Goal: Task Accomplishment & Management: Use online tool/utility

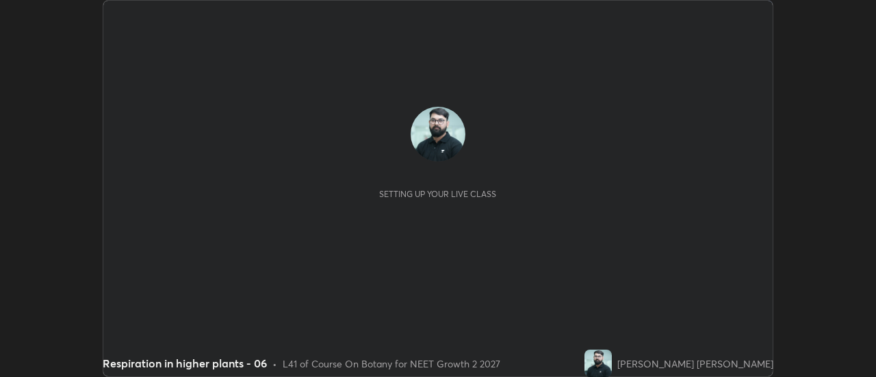
scroll to position [377, 876]
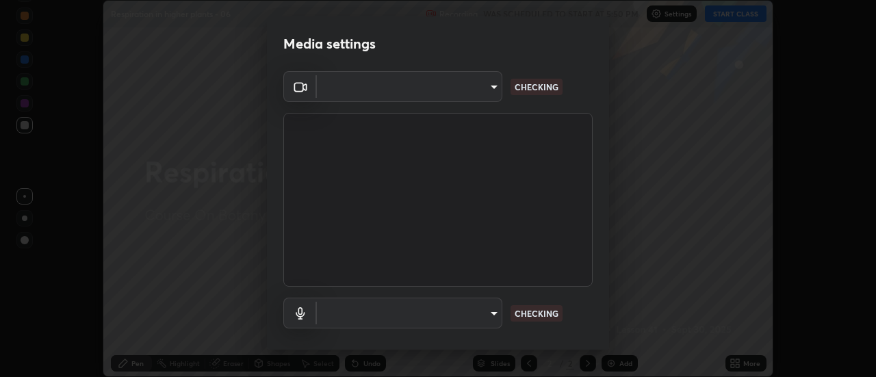
type input "985e4b1f72fc3b9494b48cef3b79fe3b682f9ae0bb15c20acfe574fe2aaad349"
type input "78d543d5cfb73704e6fb246d48052435788e3bd29a075eb895bf9fb3829fa977"
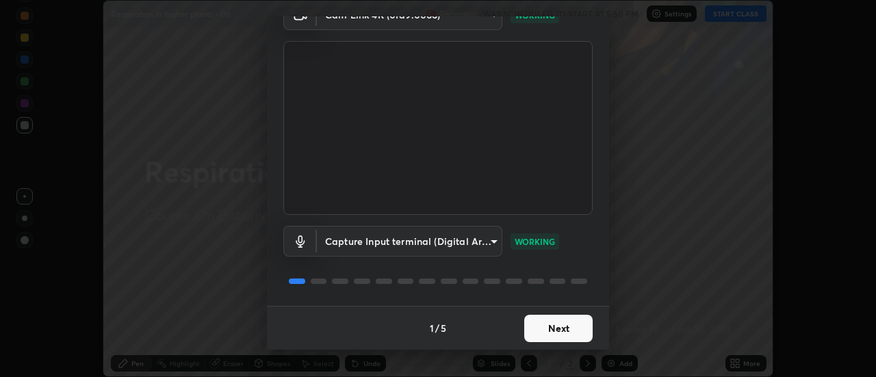
click at [564, 326] on button "Next" at bounding box center [559, 328] width 68 height 27
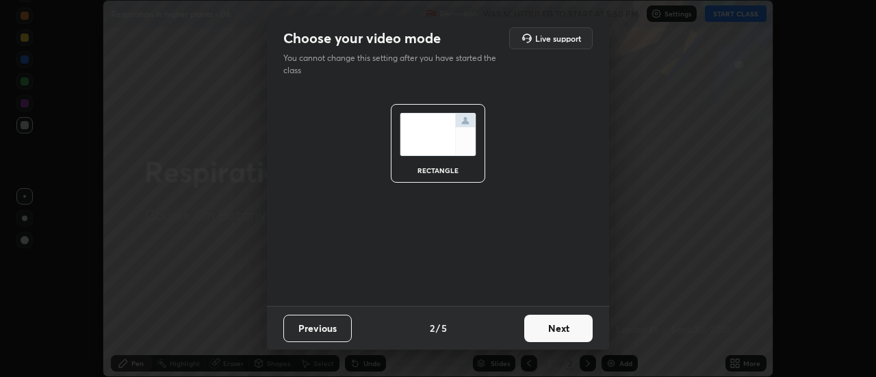
click at [563, 329] on button "Next" at bounding box center [559, 328] width 68 height 27
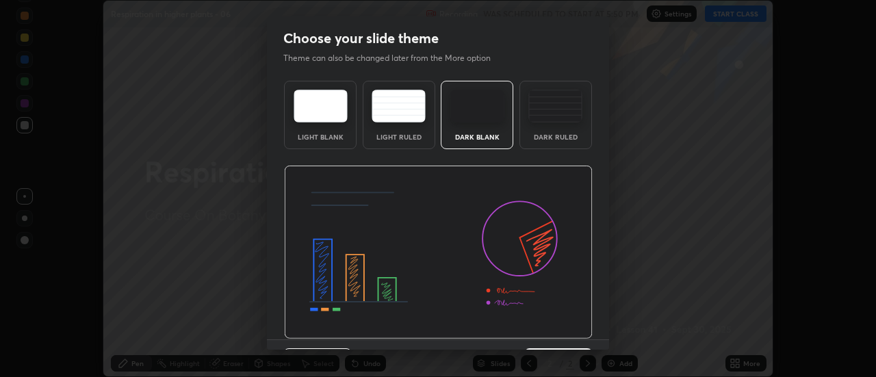
click at [565, 331] on img at bounding box center [438, 253] width 309 height 174
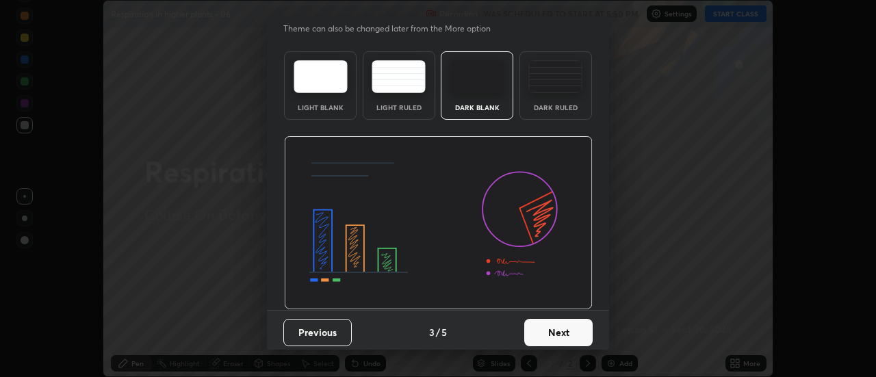
scroll to position [34, 0]
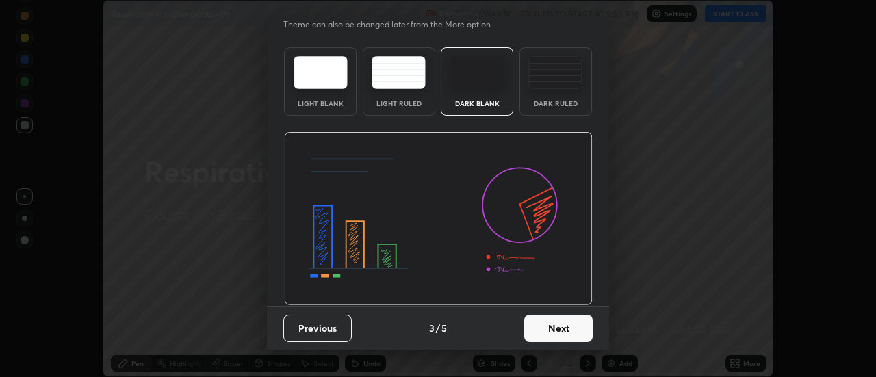
click at [553, 323] on button "Next" at bounding box center [559, 328] width 68 height 27
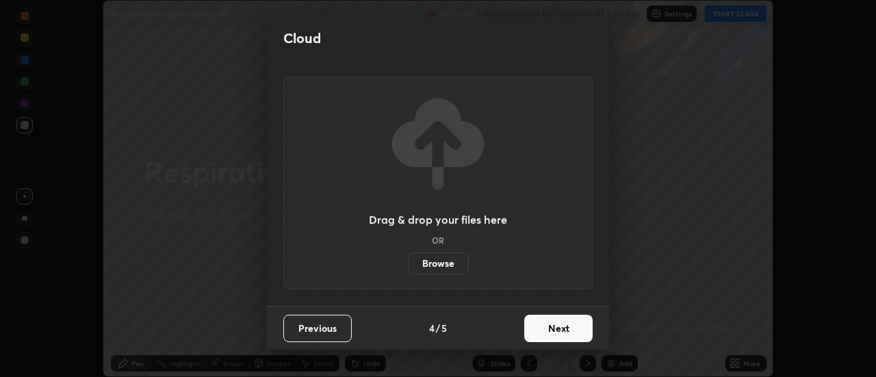
scroll to position [0, 0]
click at [560, 329] on button "Next" at bounding box center [559, 328] width 68 height 27
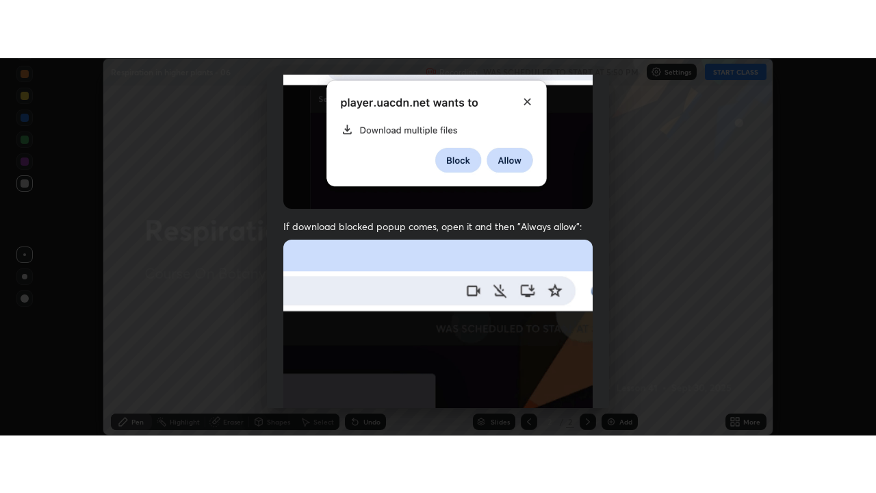
scroll to position [351, 0]
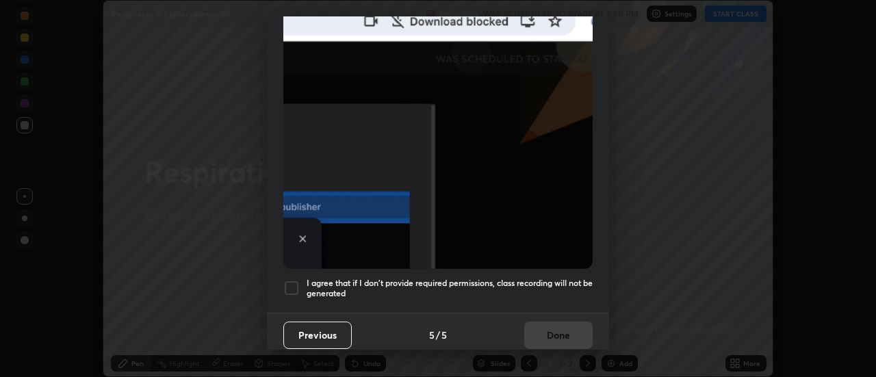
click at [528, 281] on h5 "I agree that if I don't provide required permissions, class recording will not …" at bounding box center [450, 288] width 286 height 21
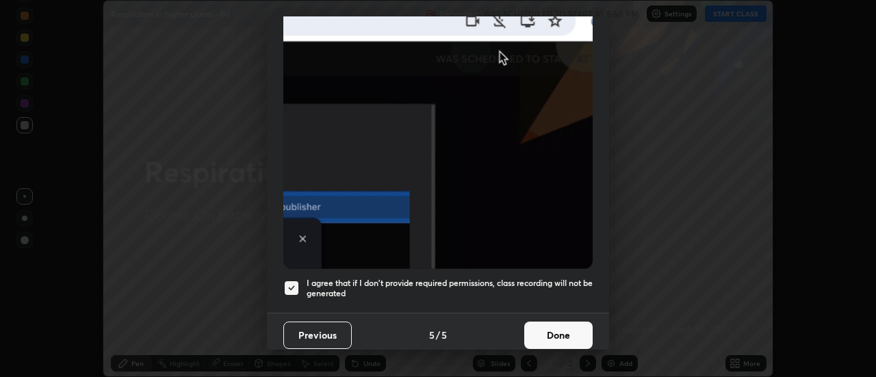
click at [557, 328] on button "Done" at bounding box center [559, 335] width 68 height 27
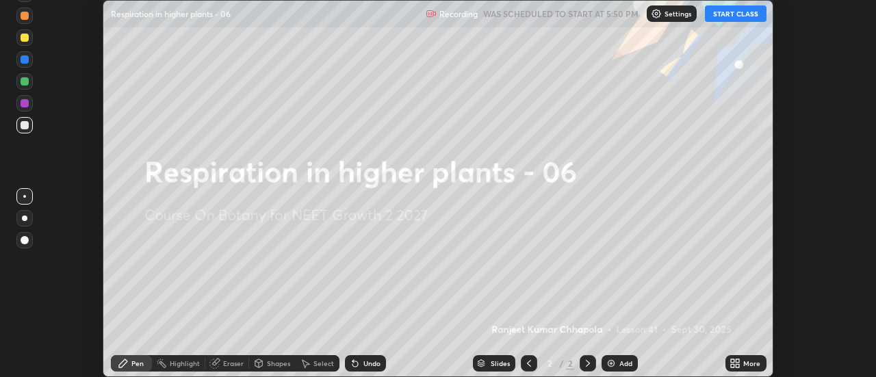
click at [737, 359] on icon at bounding box center [738, 360] width 3 height 3
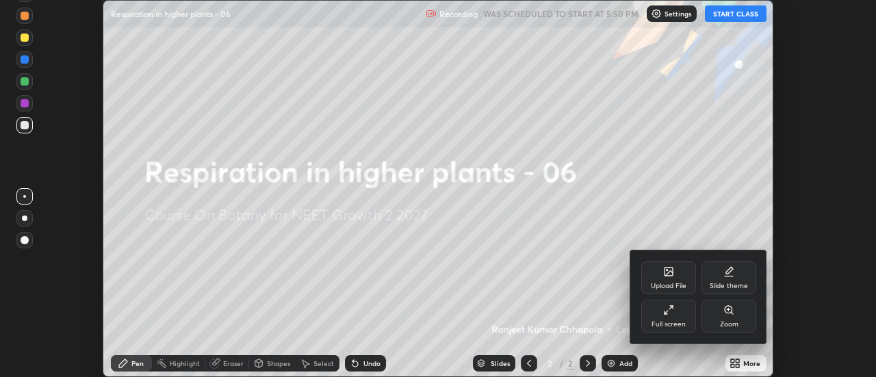
click at [684, 316] on div "Full screen" at bounding box center [669, 316] width 55 height 33
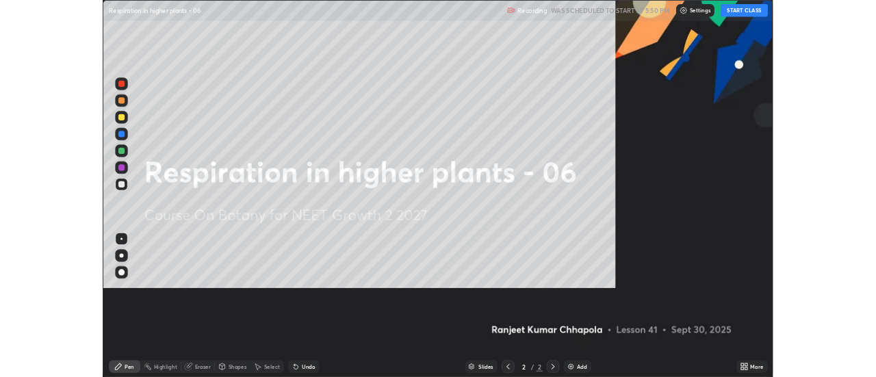
scroll to position [493, 876]
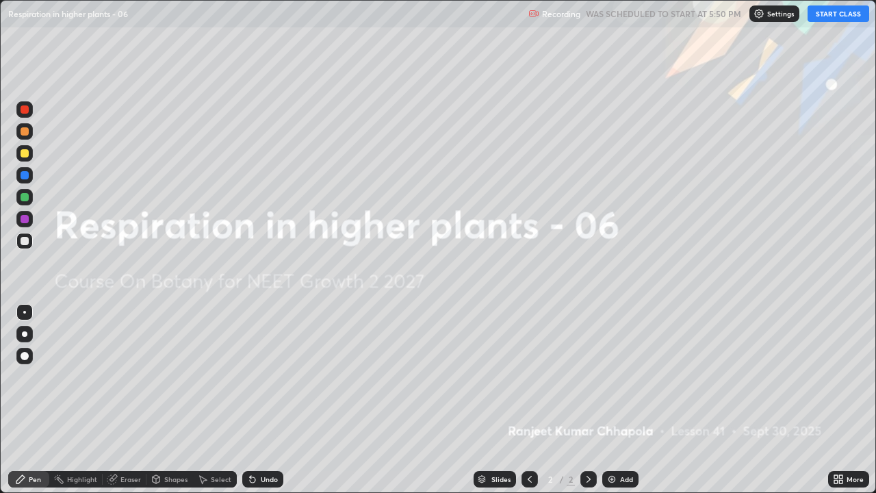
click at [832, 12] on button "START CLASS" at bounding box center [839, 13] width 62 height 16
click at [846, 377] on div "More" at bounding box center [849, 479] width 41 height 16
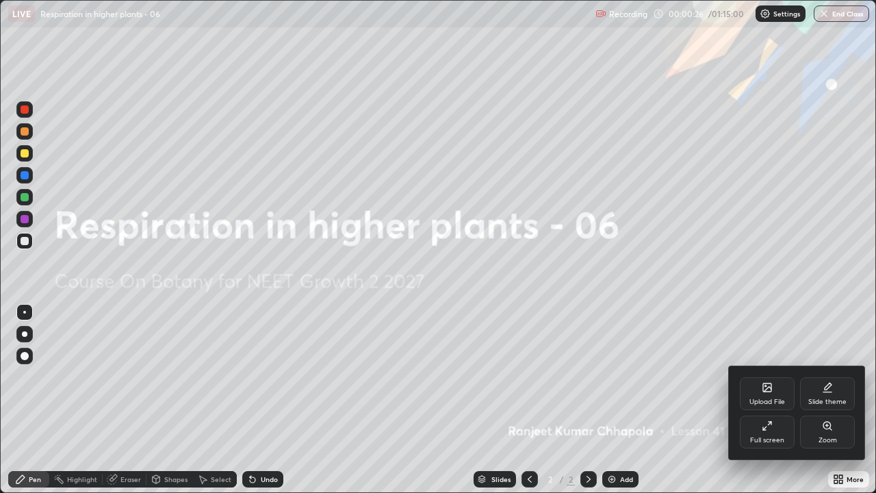
click at [743, 314] on div at bounding box center [438, 246] width 876 height 493
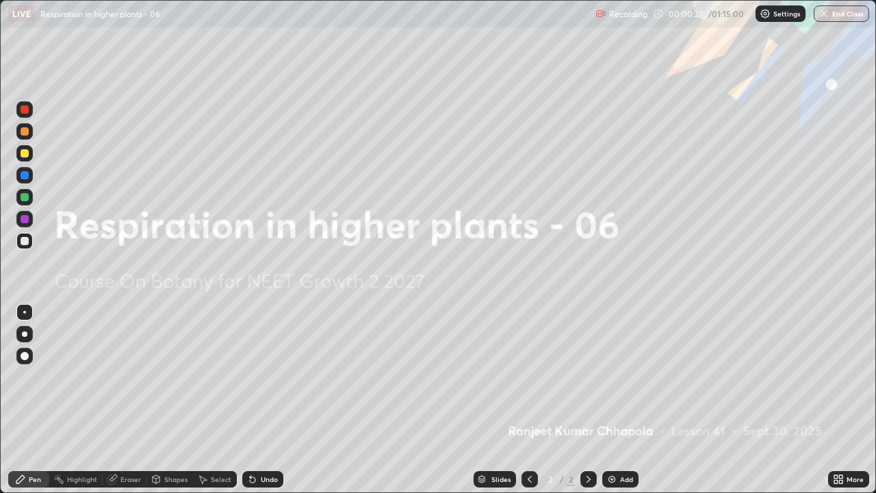
click at [835, 377] on div "More" at bounding box center [849, 479] width 41 height 16
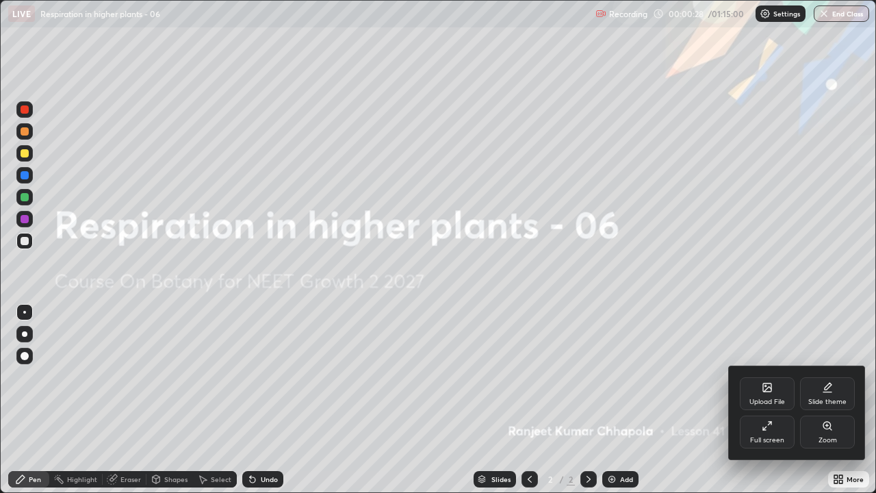
click at [843, 377] on div at bounding box center [438, 246] width 876 height 493
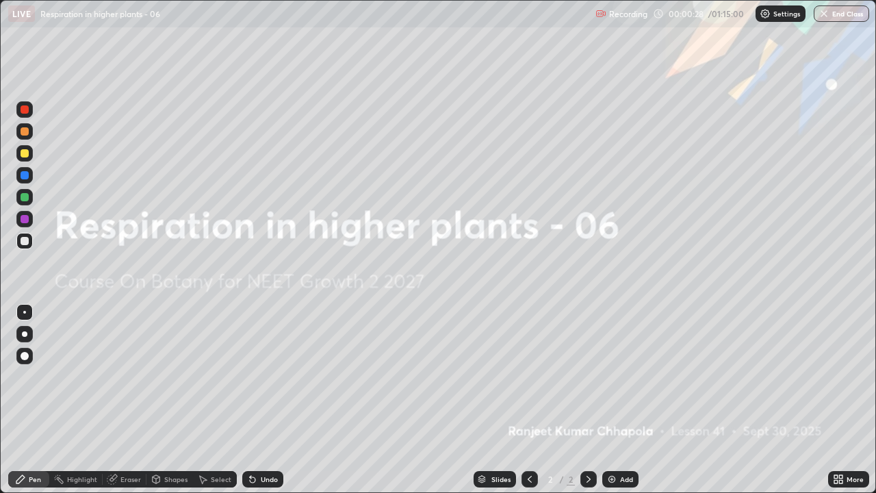
click at [847, 377] on div "More" at bounding box center [855, 479] width 17 height 7
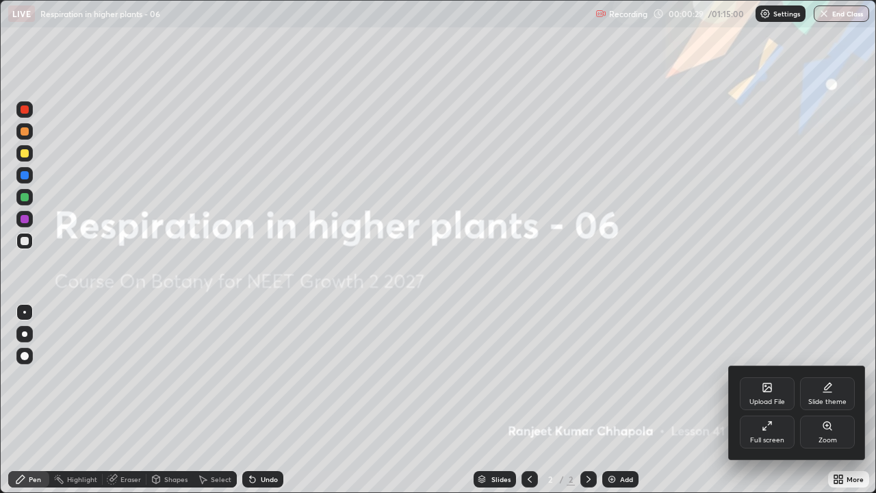
click at [768, 377] on icon at bounding box center [768, 389] width 8 height 5
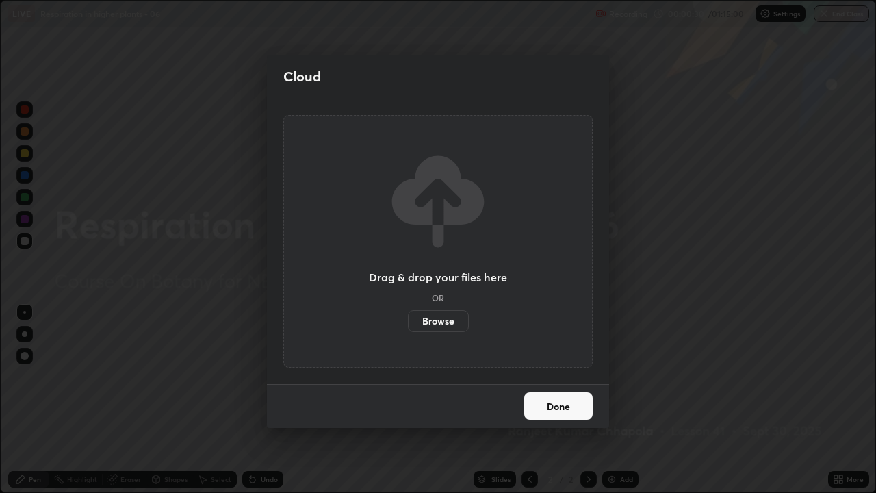
click at [446, 316] on label "Browse" at bounding box center [438, 321] width 61 height 22
click at [408, 316] on input "Browse" at bounding box center [408, 321] width 0 height 22
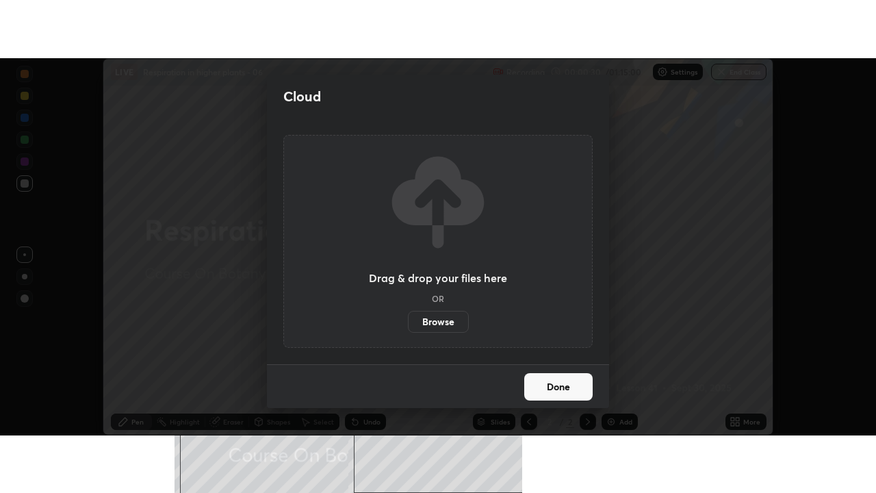
scroll to position [68096, 67597]
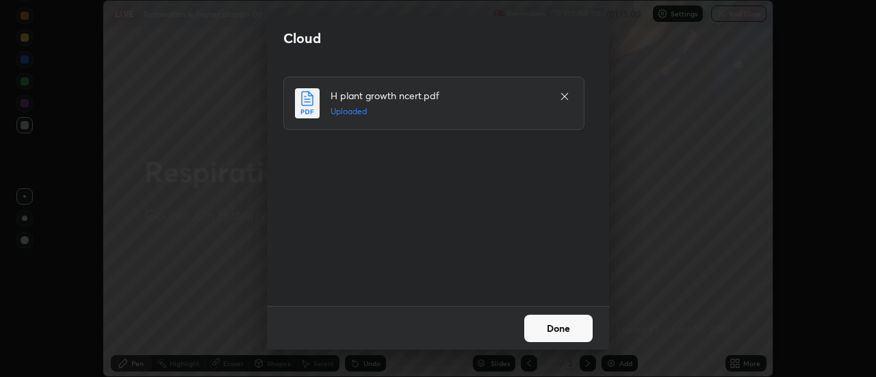
click at [558, 331] on button "Done" at bounding box center [559, 328] width 68 height 27
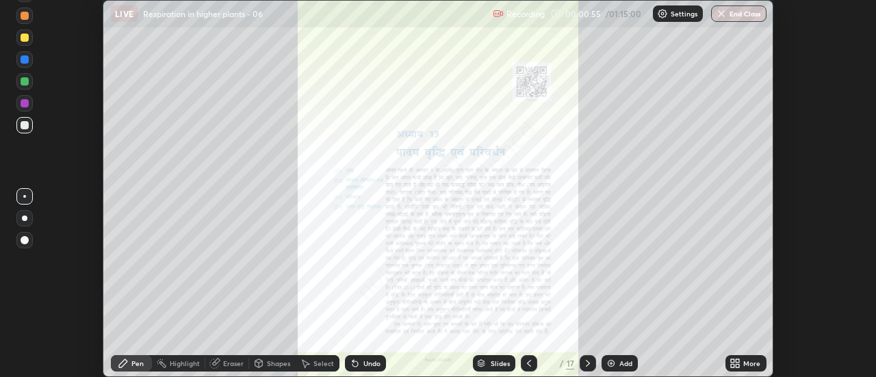
click at [528, 363] on icon at bounding box center [529, 363] width 11 height 11
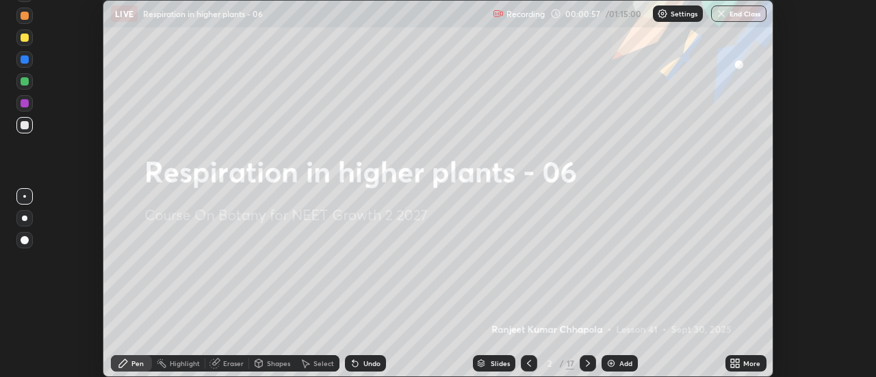
click at [25, 240] on div at bounding box center [25, 240] width 8 height 8
click at [738, 366] on icon at bounding box center [738, 365] width 3 height 3
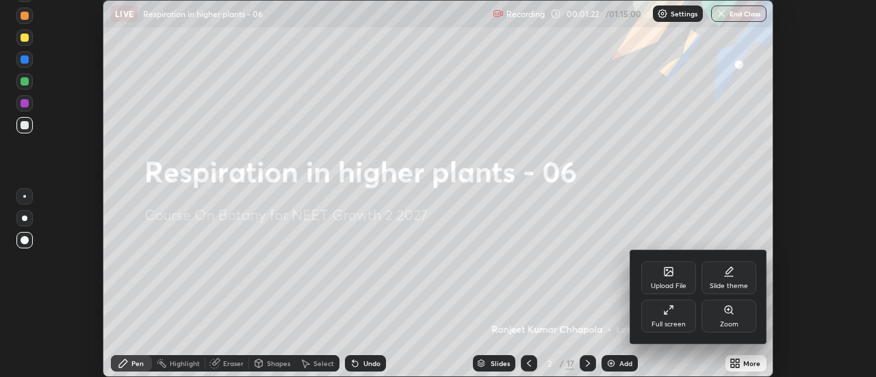
click at [680, 316] on div "Full screen" at bounding box center [669, 316] width 55 height 33
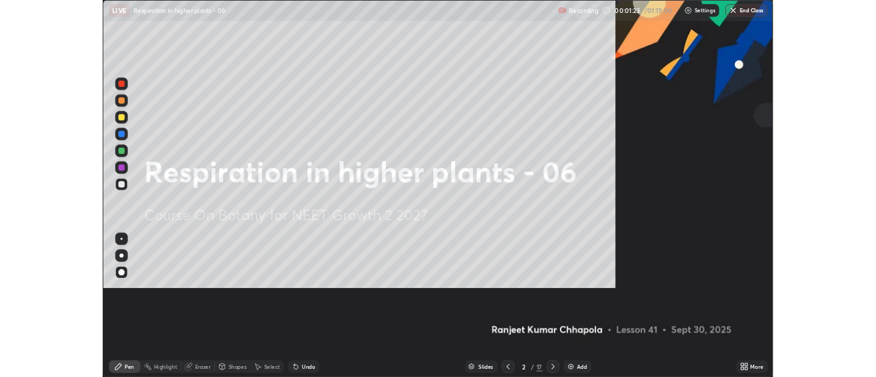
scroll to position [493, 876]
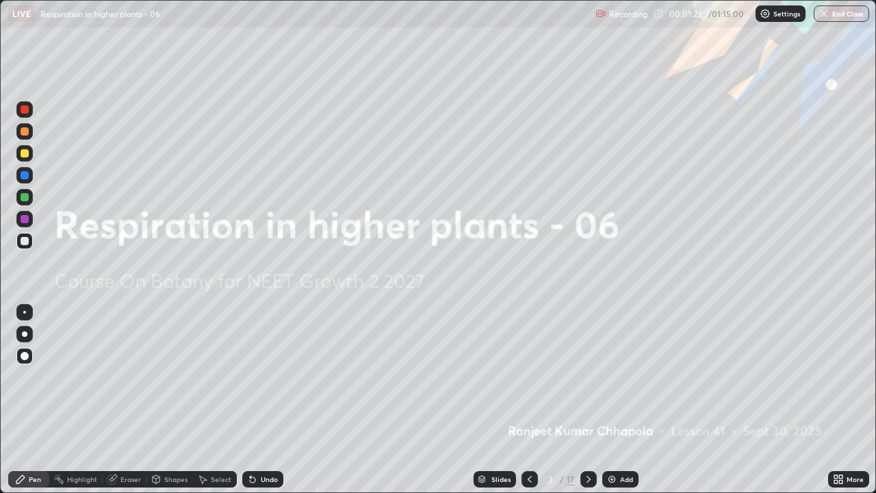
click at [850, 377] on div "More" at bounding box center [849, 479] width 41 height 16
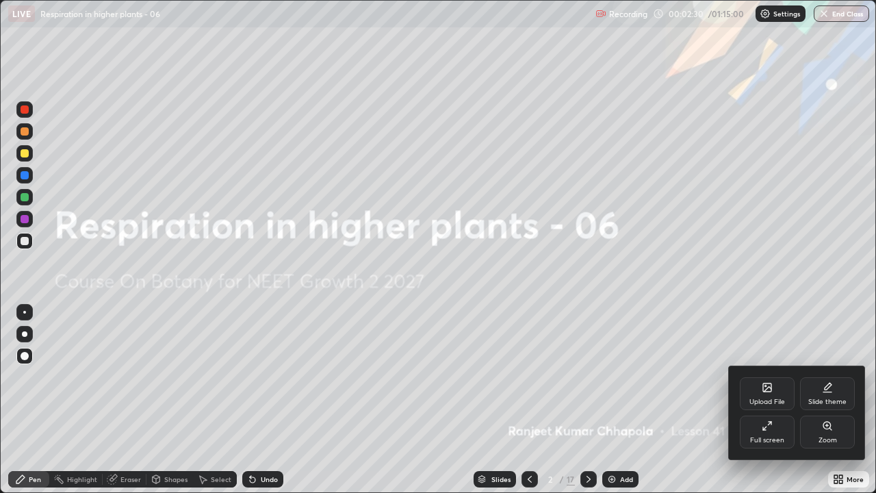
click at [585, 377] on div at bounding box center [438, 246] width 876 height 493
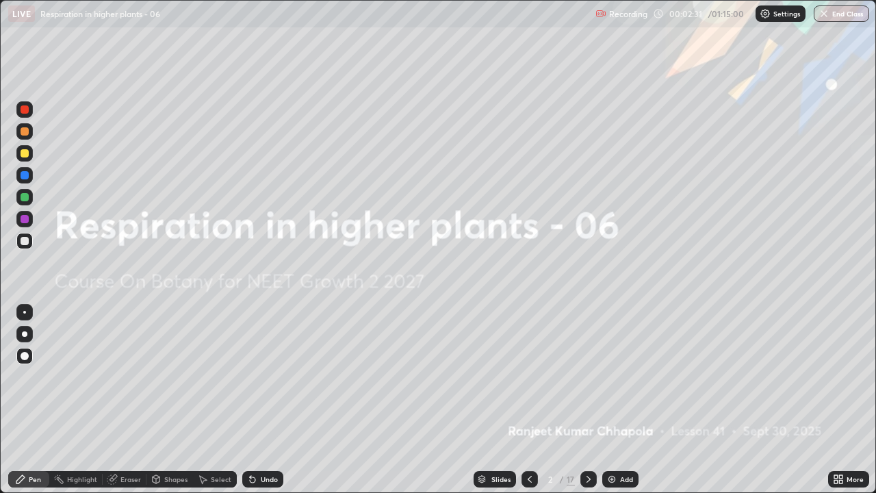
click at [587, 377] on icon at bounding box center [588, 479] width 11 height 11
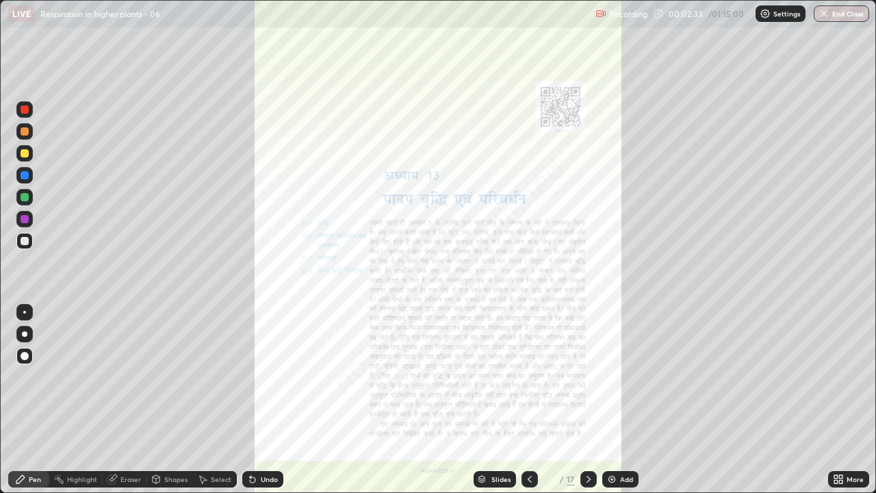
click at [527, 377] on icon at bounding box center [530, 479] width 11 height 11
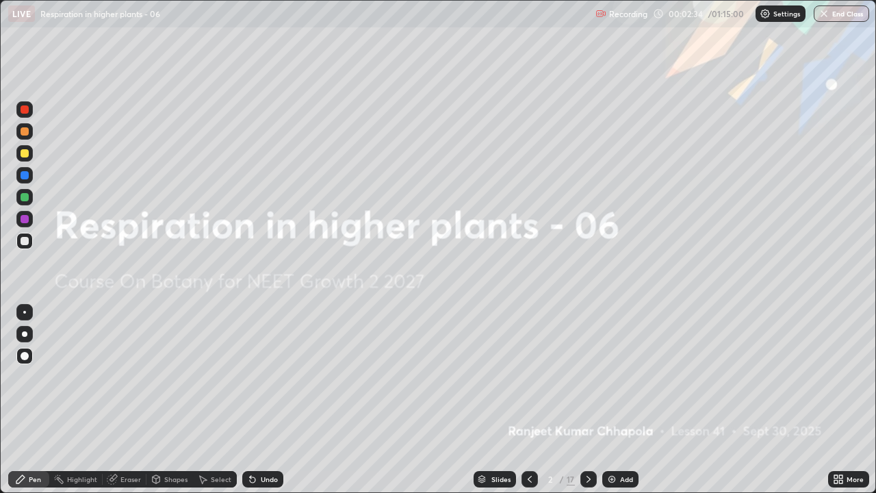
click at [587, 377] on icon at bounding box center [588, 479] width 11 height 11
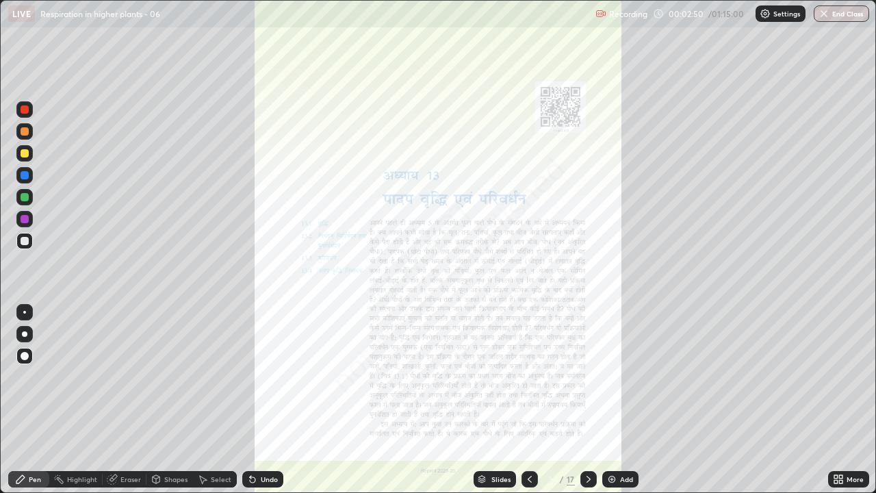
click at [841, 377] on icon at bounding box center [840, 481] width 3 height 3
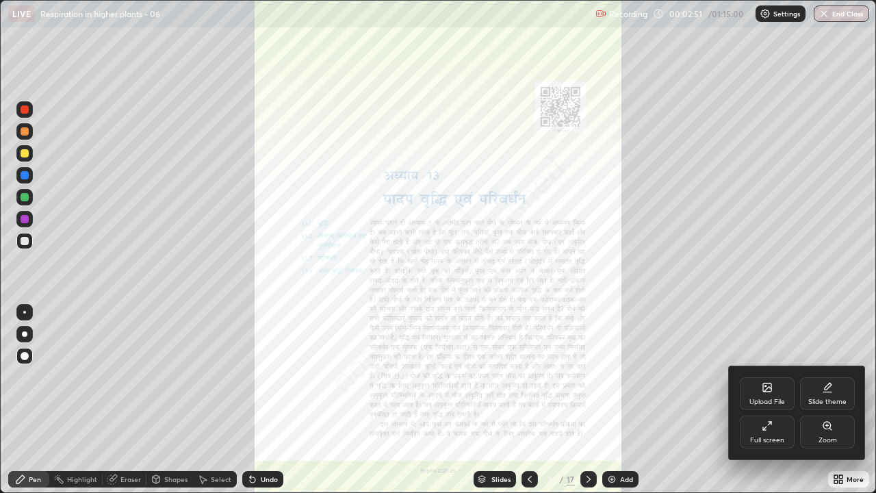
click at [779, 377] on div "Full screen" at bounding box center [767, 440] width 34 height 7
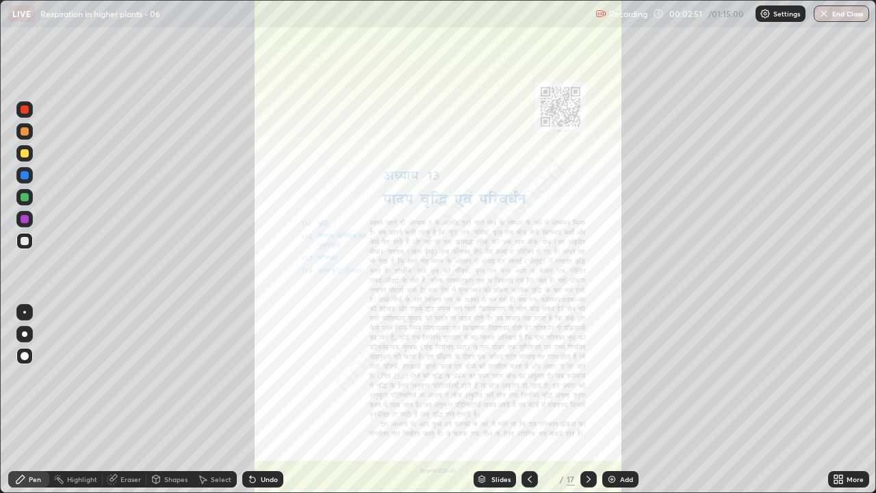
scroll to position [68096, 67597]
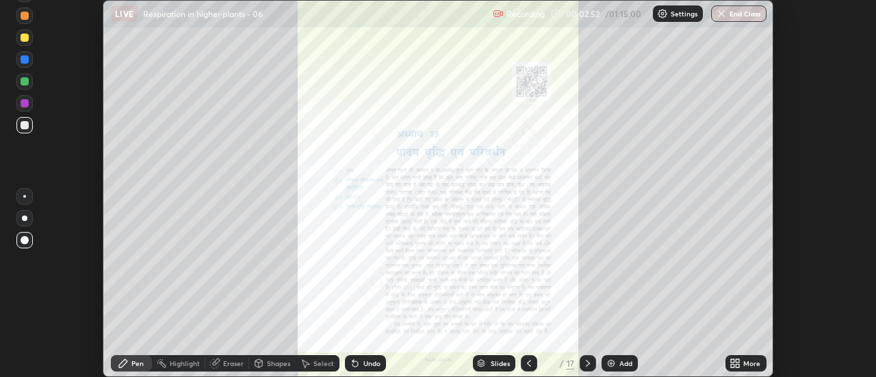
click at [750, 364] on div "More" at bounding box center [752, 363] width 17 height 7
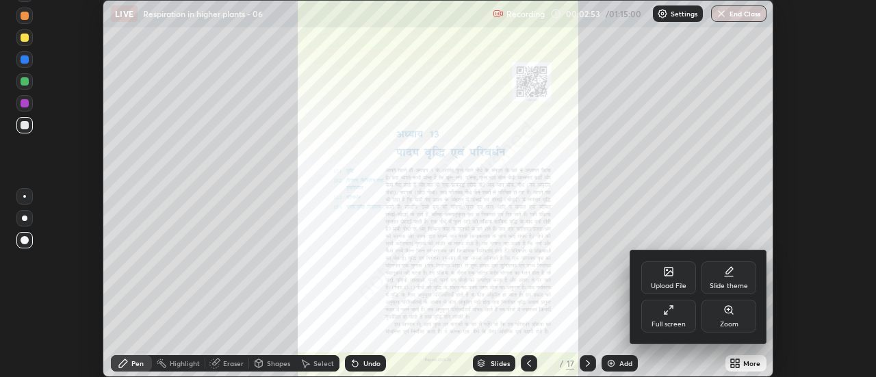
click at [682, 318] on div "Full screen" at bounding box center [669, 316] width 55 height 33
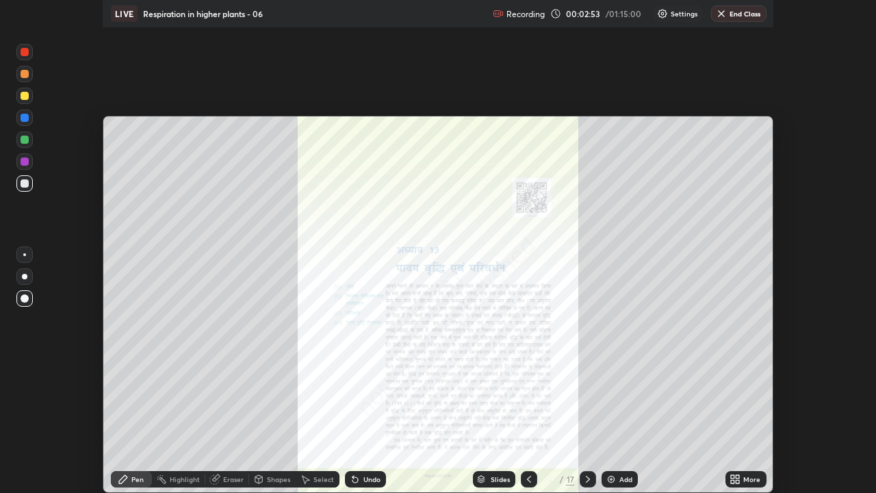
scroll to position [493, 876]
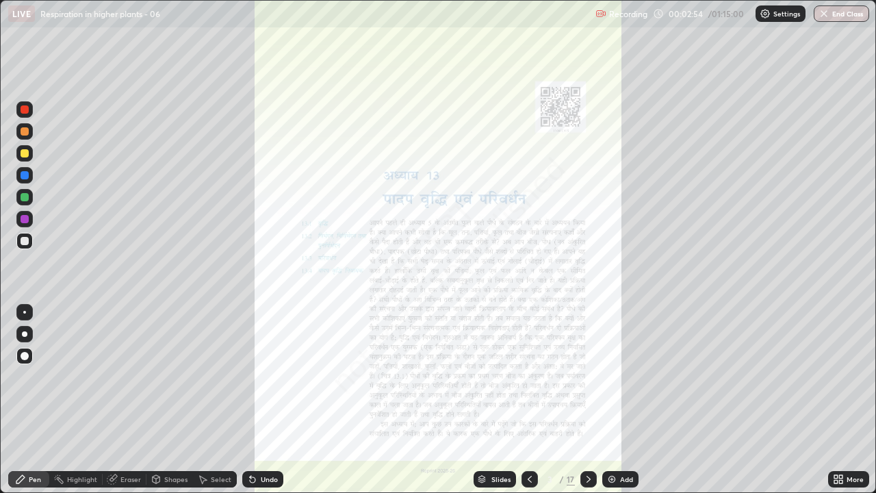
click at [848, 377] on div "More" at bounding box center [855, 479] width 17 height 7
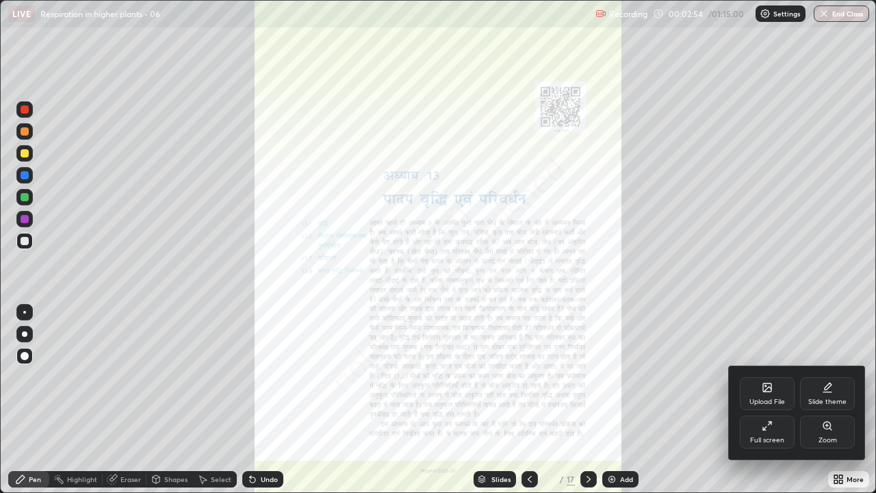
click at [838, 377] on div "Zoom" at bounding box center [827, 432] width 55 height 33
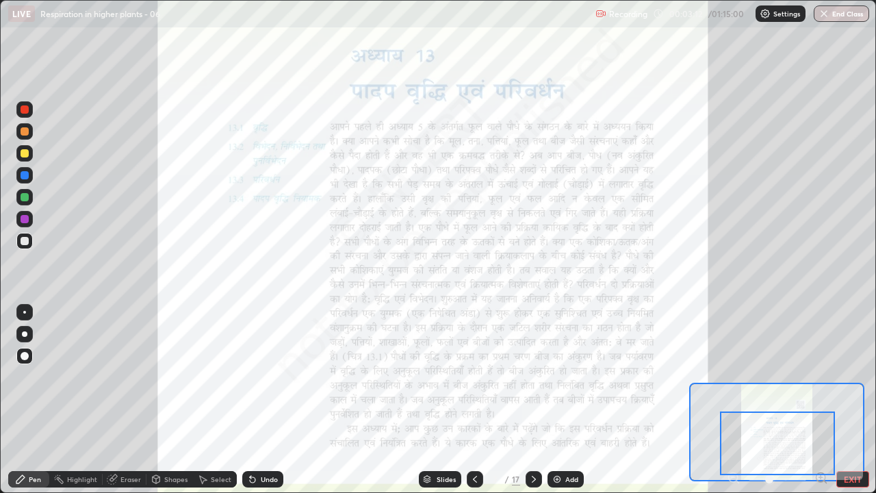
click at [446, 377] on div "Slides" at bounding box center [446, 479] width 19 height 7
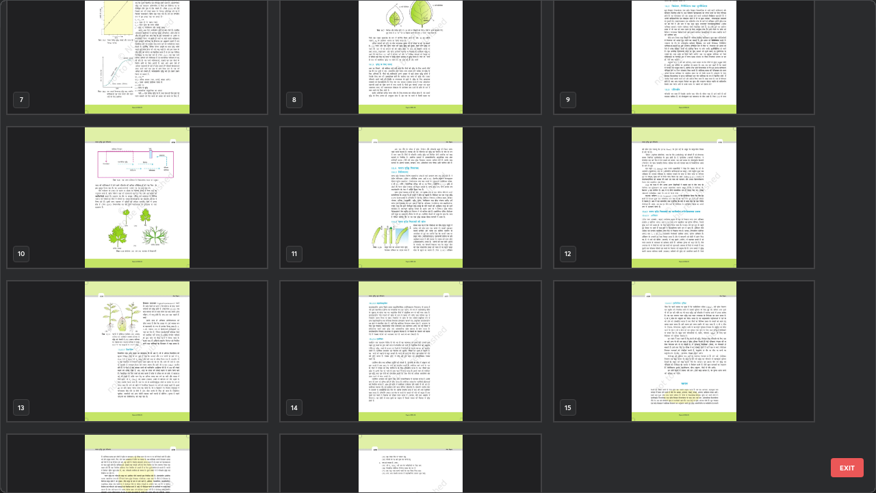
scroll to position [342, 0]
click at [494, 238] on img "grid" at bounding box center [411, 197] width 260 height 140
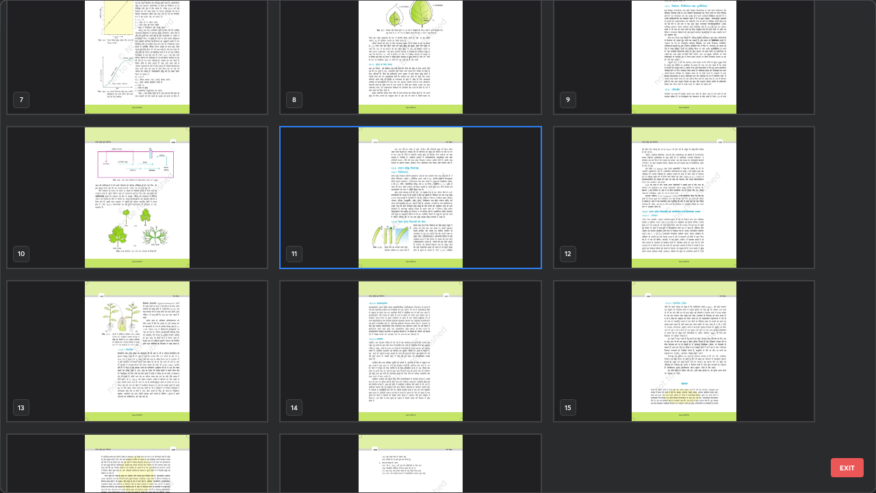
click at [494, 237] on img "grid" at bounding box center [411, 197] width 260 height 140
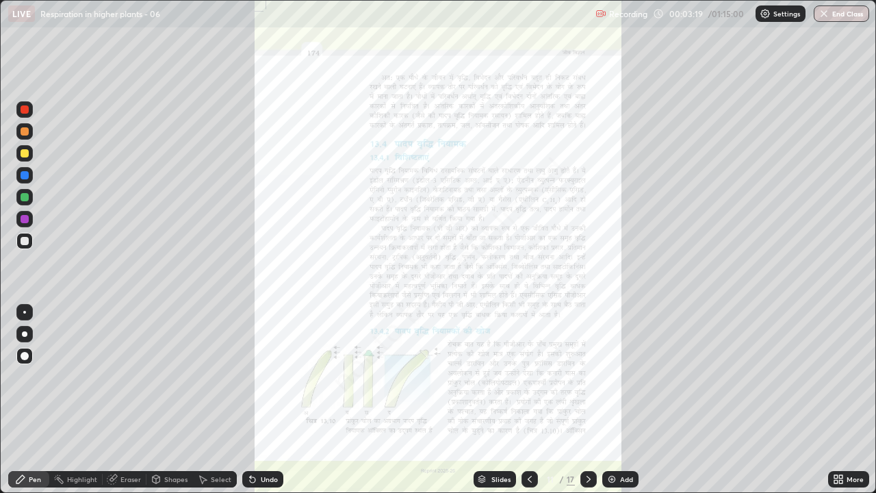
click at [495, 235] on img "grid" at bounding box center [411, 197] width 260 height 140
click at [588, 377] on icon at bounding box center [588, 479] width 11 height 11
click at [840, 377] on icon at bounding box center [840, 481] width 3 height 3
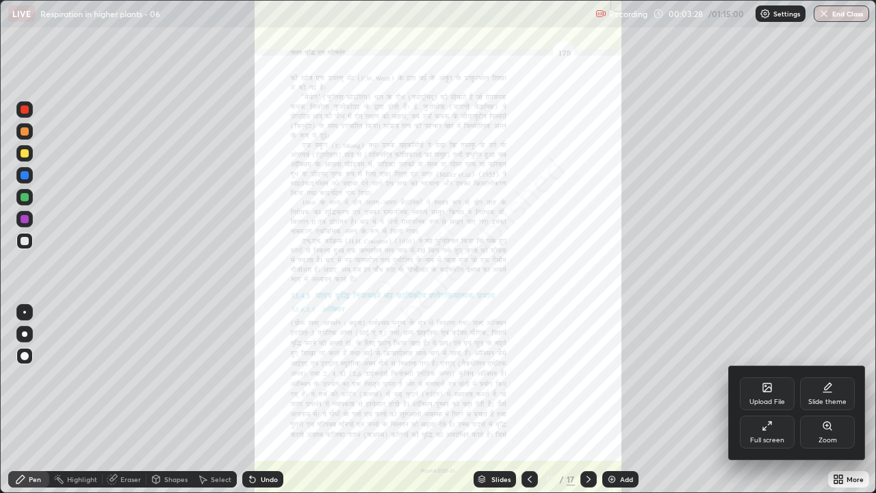
click at [822, 377] on icon at bounding box center [827, 425] width 11 height 11
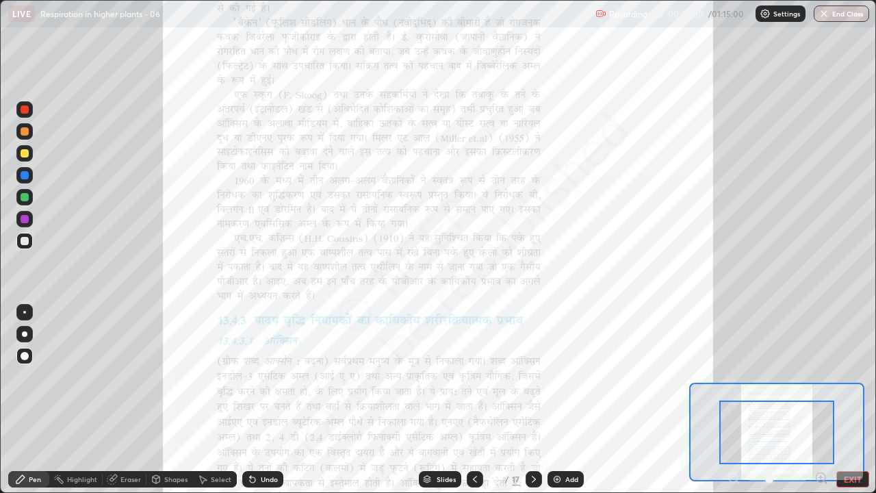
click at [820, 377] on icon at bounding box center [822, 478] width 14 height 14
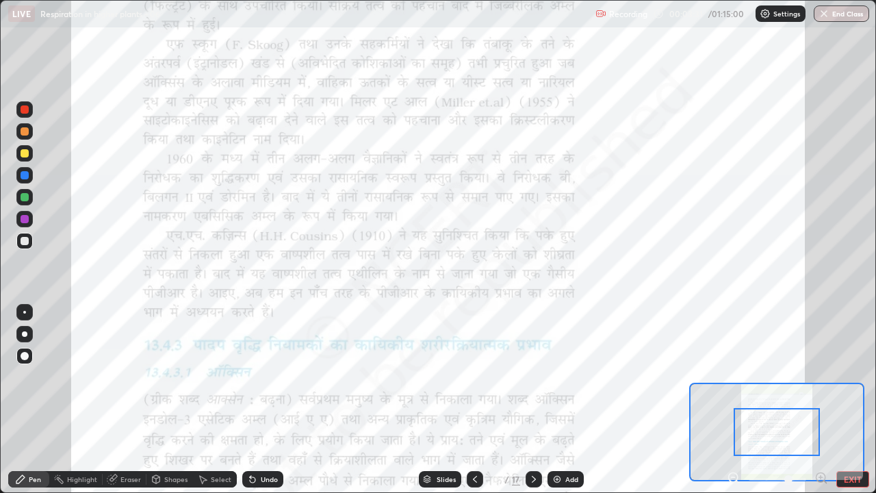
click at [733, 377] on icon at bounding box center [733, 477] width 3 height 0
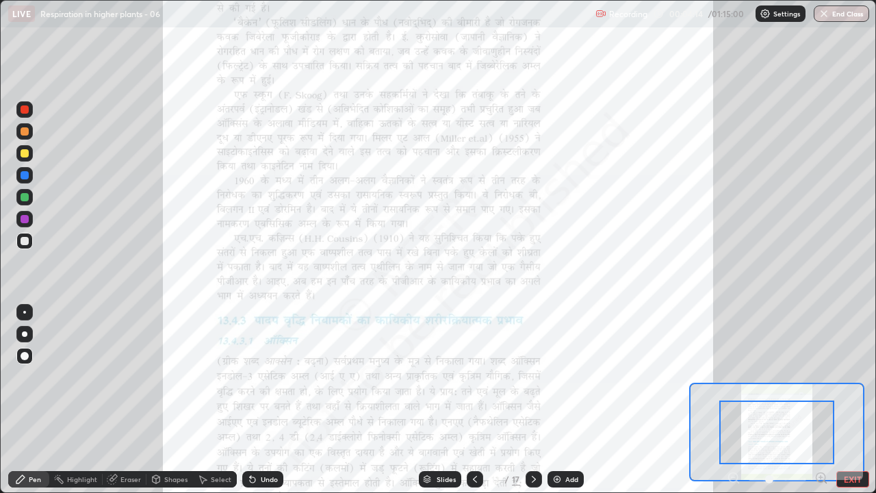
click at [474, 377] on icon at bounding box center [475, 479] width 11 height 11
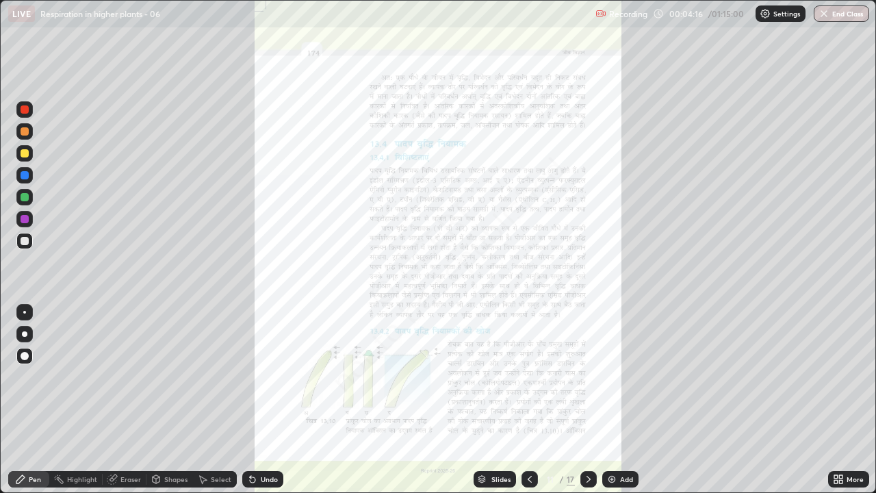
click at [841, 377] on icon at bounding box center [840, 481] width 3 height 3
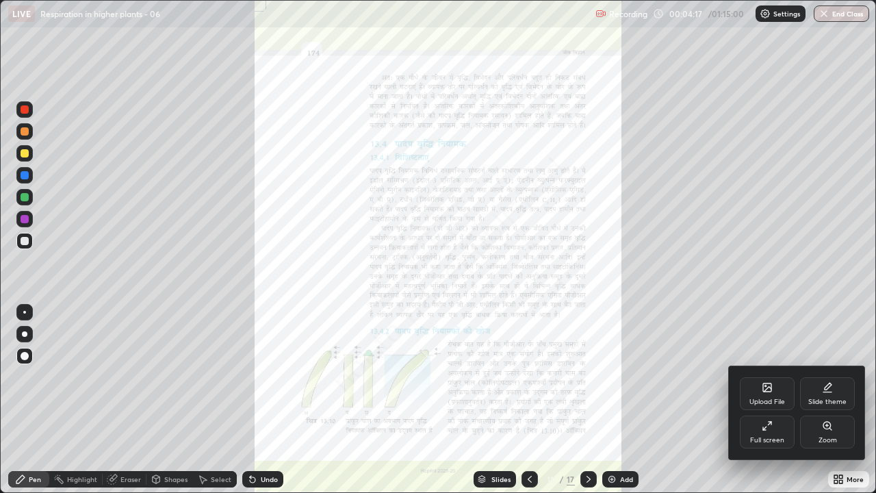
click at [835, 377] on div "Zoom" at bounding box center [828, 440] width 18 height 7
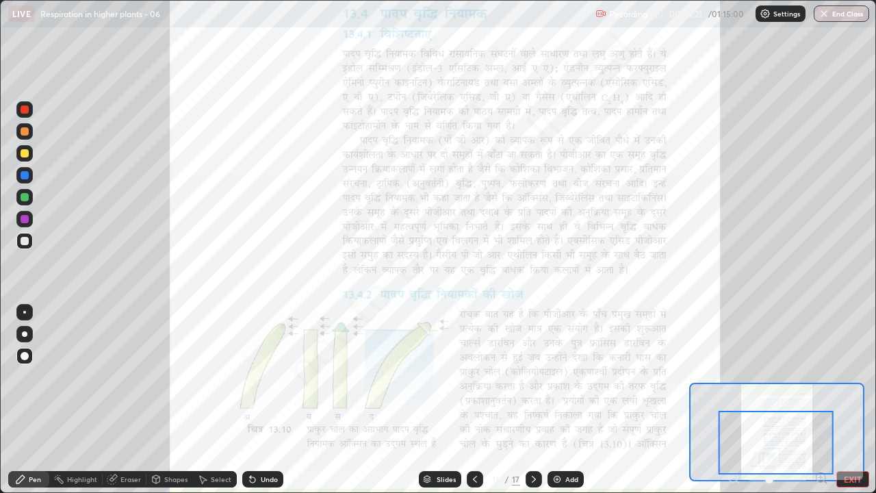
click at [821, 377] on icon at bounding box center [821, 477] width 3 height 0
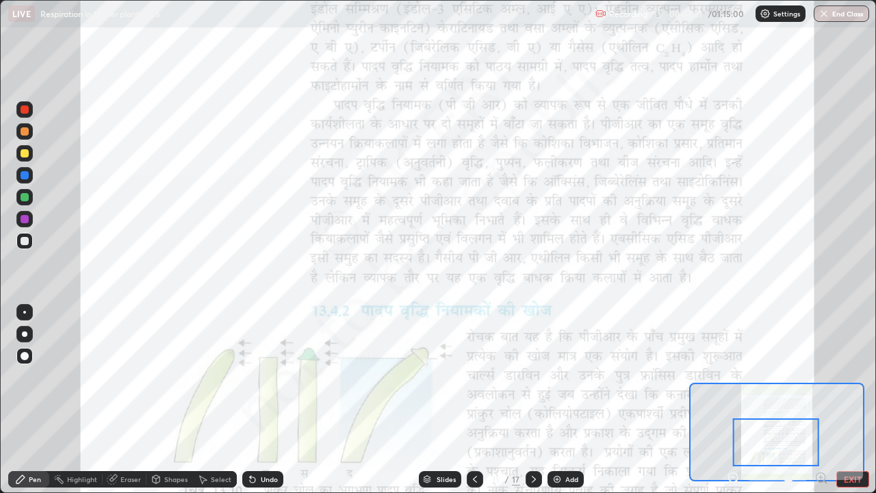
click at [821, 377] on icon at bounding box center [821, 477] width 3 height 0
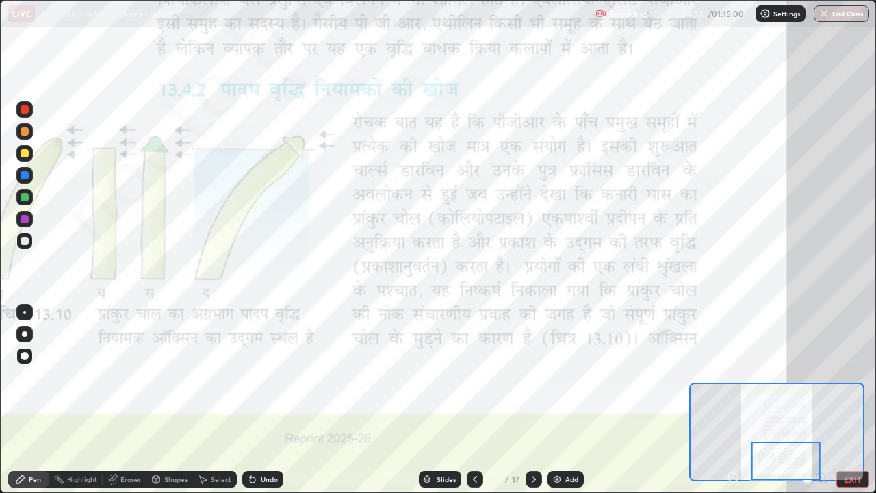
click at [25, 312] on div at bounding box center [24, 312] width 3 height 3
click at [19, 220] on div at bounding box center [24, 219] width 16 height 16
click at [534, 377] on icon at bounding box center [534, 479] width 11 height 11
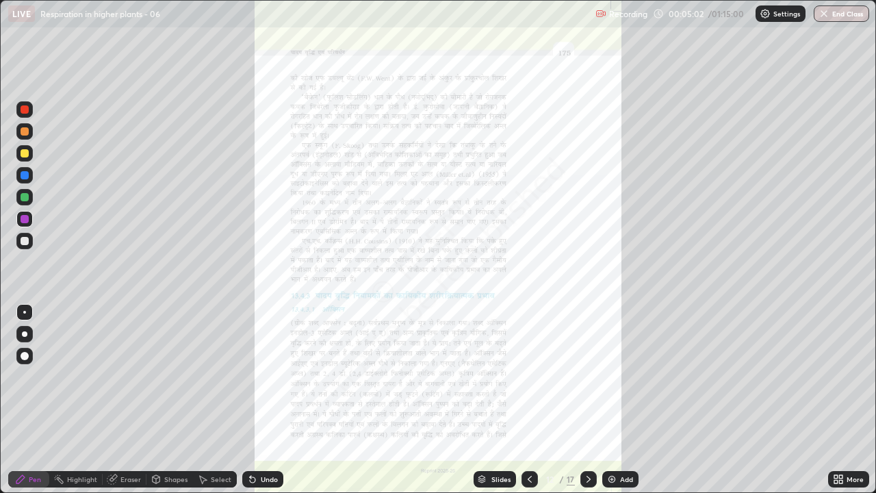
click at [845, 377] on div "More" at bounding box center [849, 479] width 41 height 16
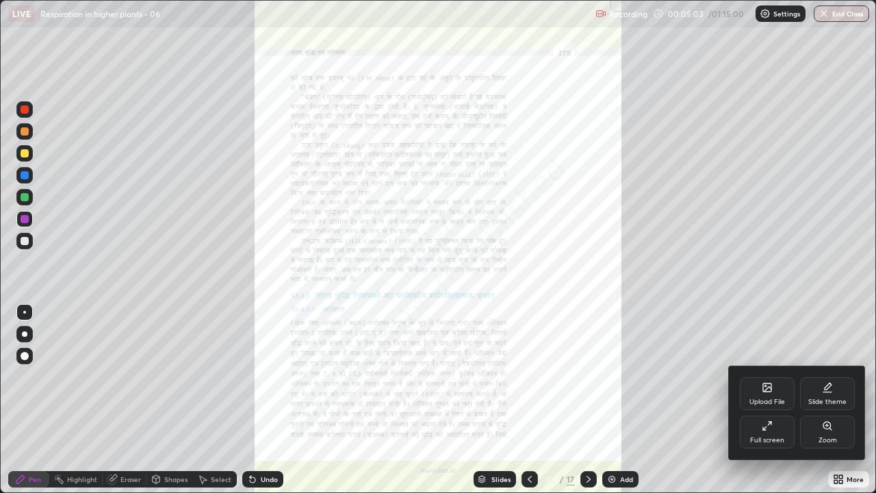
click at [830, 377] on div "Zoom" at bounding box center [827, 432] width 55 height 33
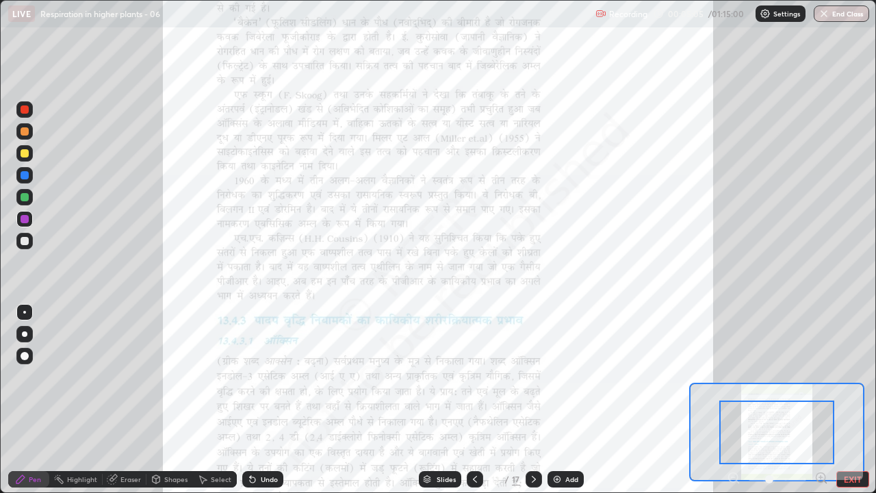
click at [821, 377] on icon at bounding box center [821, 477] width 0 height 3
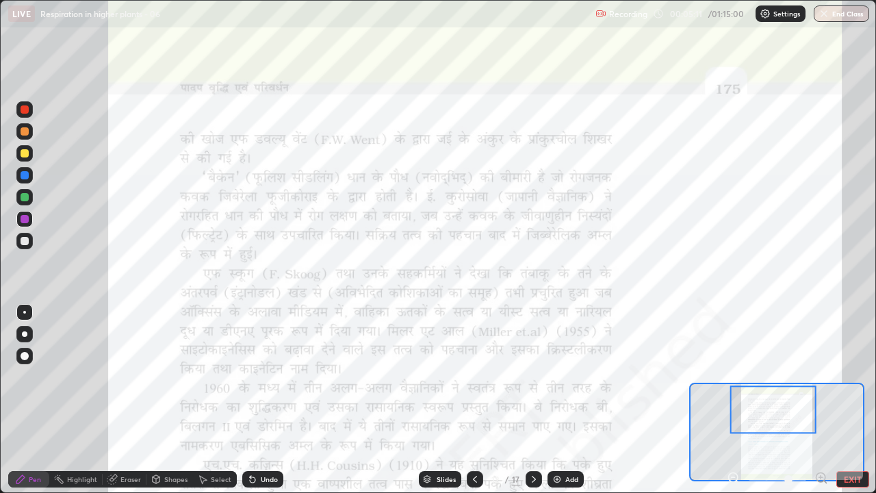
click at [822, 377] on icon at bounding box center [822, 478] width 14 height 14
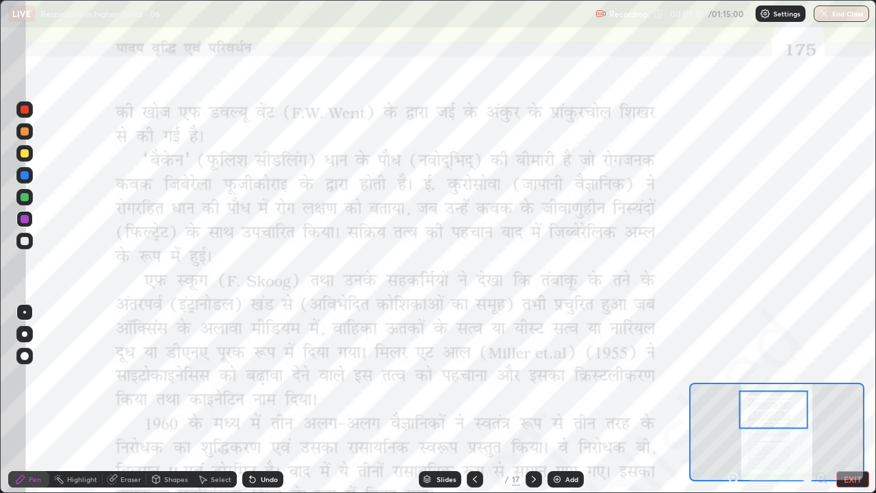
click at [25, 199] on div at bounding box center [25, 197] width 8 height 8
click at [533, 377] on icon at bounding box center [534, 479] width 11 height 11
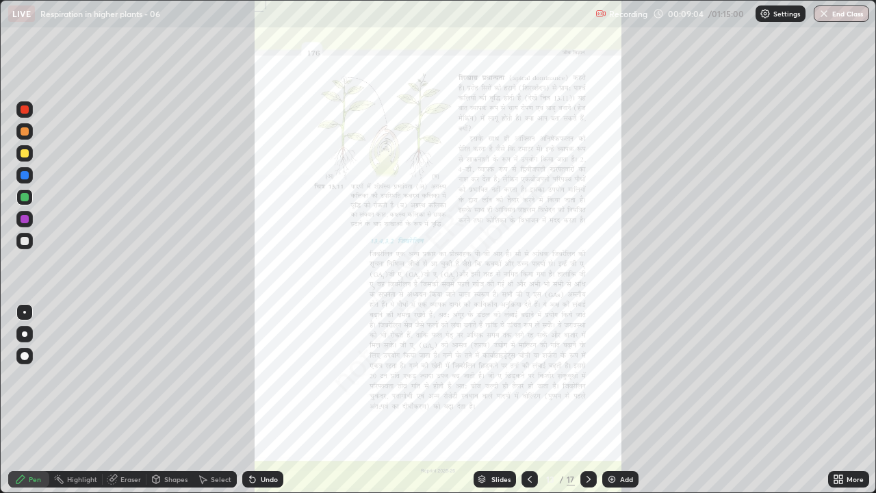
click at [837, 377] on icon at bounding box center [836, 476] width 3 height 3
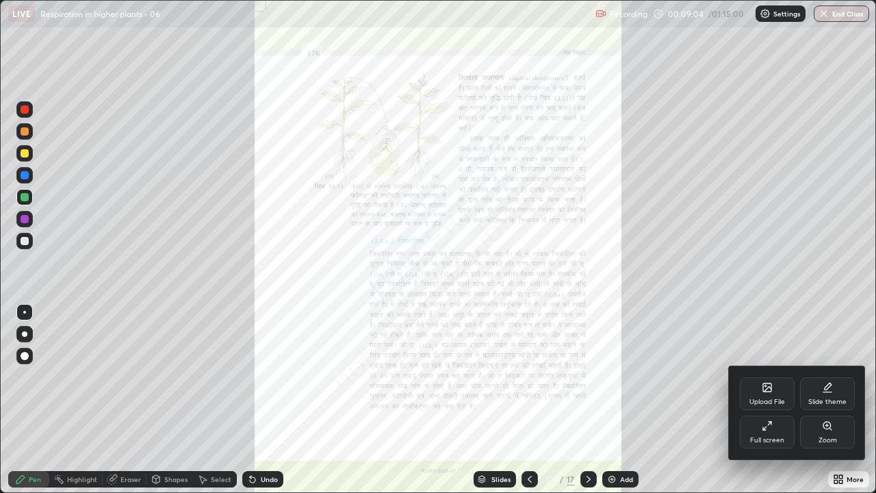
click at [833, 377] on icon at bounding box center [827, 425] width 11 height 11
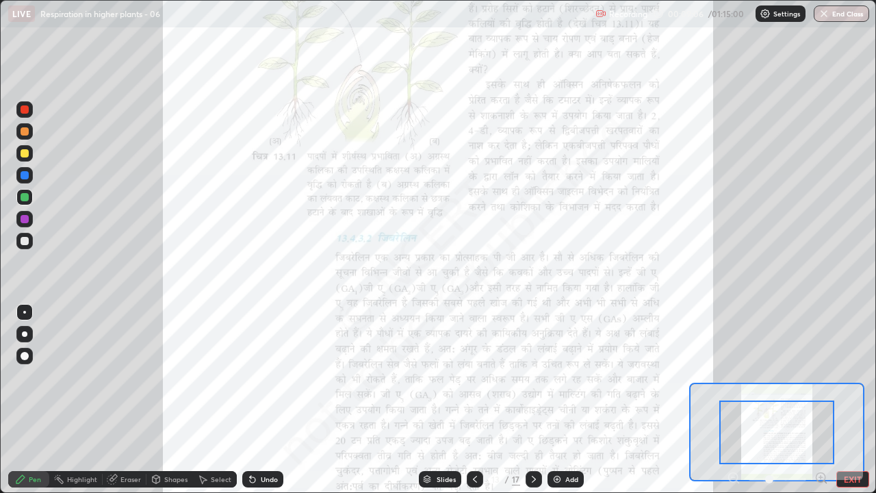
click at [821, 377] on icon at bounding box center [821, 477] width 3 height 0
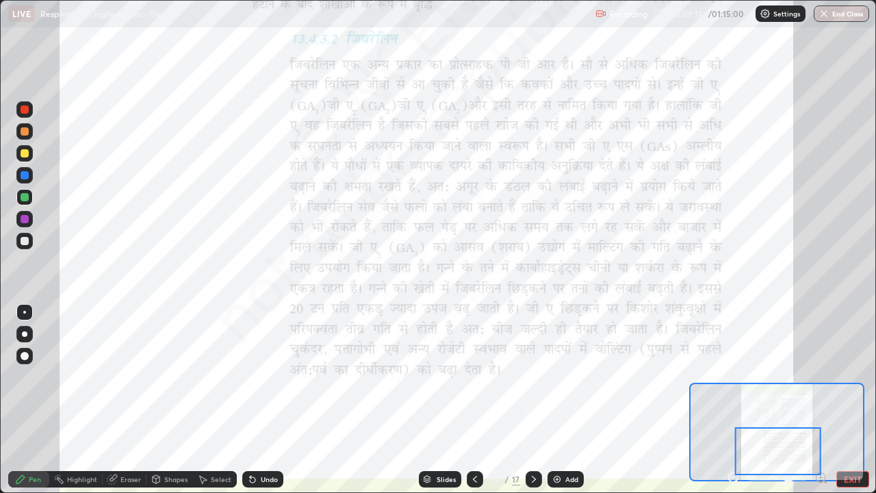
click at [86, 377] on div "Highlight" at bounding box center [82, 479] width 30 height 7
click at [22, 377] on icon at bounding box center [24, 432] width 11 height 11
click at [260, 377] on div "Undo" at bounding box center [262, 479] width 41 height 16
click at [27, 239] on div at bounding box center [25, 241] width 8 height 8
click at [24, 199] on div at bounding box center [25, 197] width 8 height 8
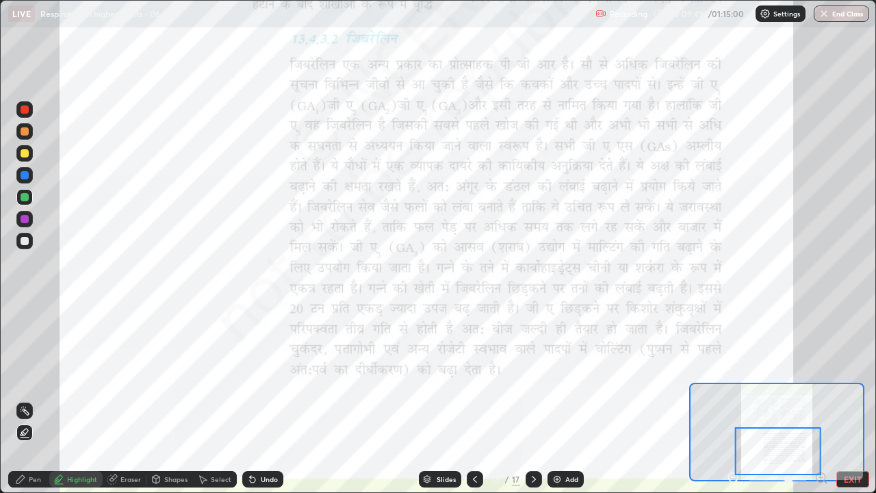
click at [27, 173] on div at bounding box center [25, 175] width 8 height 8
click at [26, 377] on div "Pen" at bounding box center [28, 479] width 41 height 16
click at [84, 377] on div "Highlight" at bounding box center [82, 479] width 30 height 7
click at [24, 377] on icon at bounding box center [20, 479] width 11 height 11
click at [21, 199] on div at bounding box center [25, 197] width 8 height 8
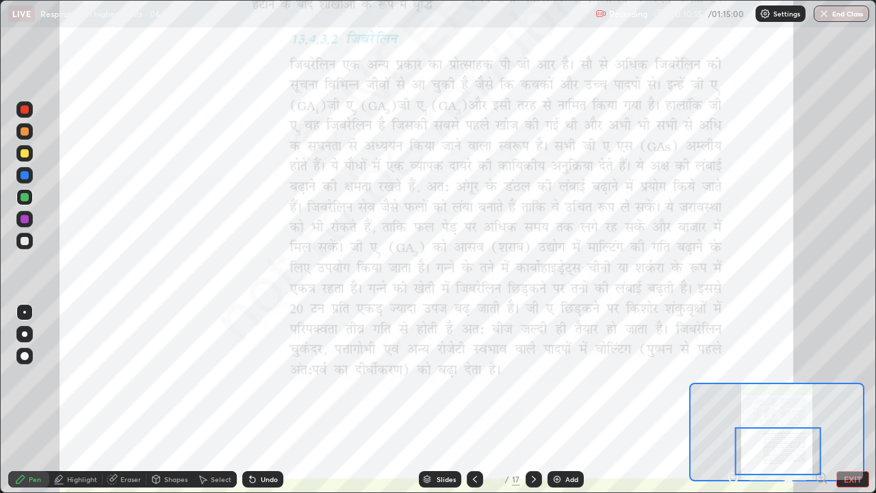
click at [71, 377] on div "Highlight" at bounding box center [82, 479] width 30 height 7
click at [25, 377] on div "Pen" at bounding box center [28, 479] width 41 height 16
click at [61, 377] on icon at bounding box center [58, 479] width 11 height 11
click at [22, 173] on div at bounding box center [25, 175] width 8 height 8
click at [21, 110] on div at bounding box center [25, 109] width 8 height 8
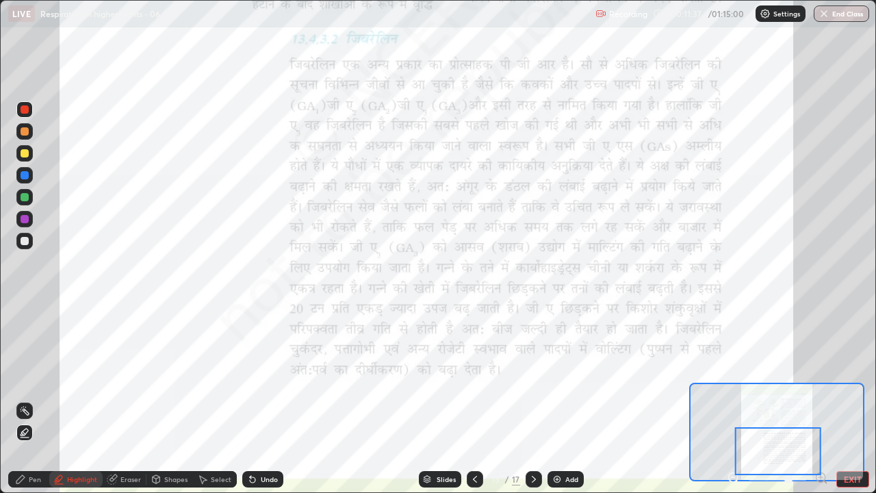
click at [27, 377] on div "Pen" at bounding box center [28, 479] width 41 height 16
click at [81, 377] on div "Highlight" at bounding box center [82, 479] width 30 height 7
click at [27, 218] on div at bounding box center [25, 219] width 8 height 8
click at [21, 242] on div at bounding box center [25, 241] width 8 height 8
click at [27, 218] on div at bounding box center [25, 219] width 8 height 8
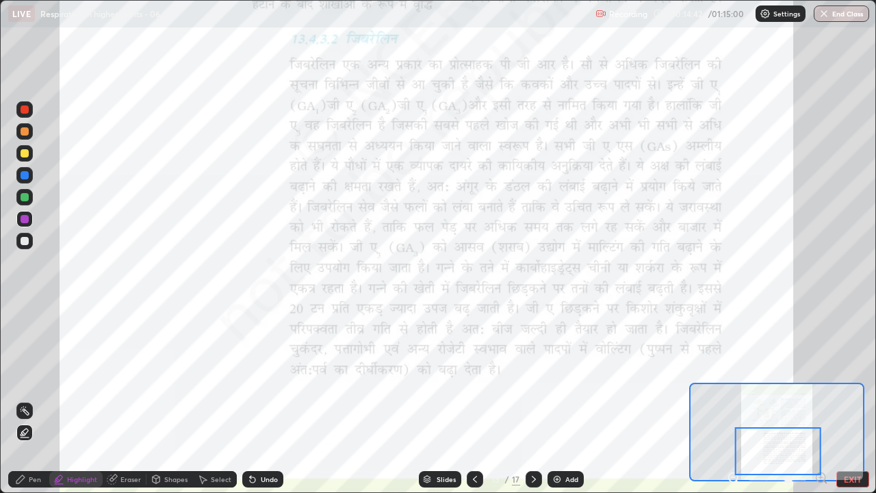
click at [30, 377] on div "Pen" at bounding box center [35, 479] width 12 height 7
click at [533, 377] on icon at bounding box center [534, 479] width 11 height 11
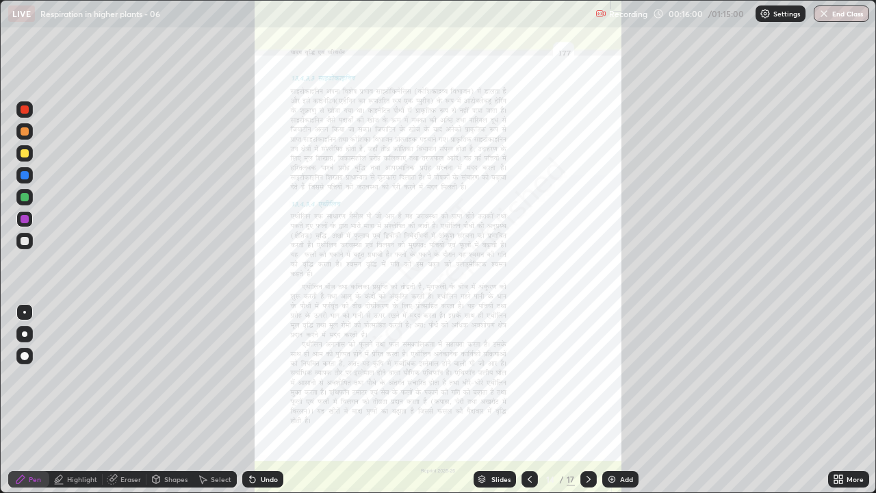
click at [836, 377] on icon at bounding box center [836, 481] width 3 height 3
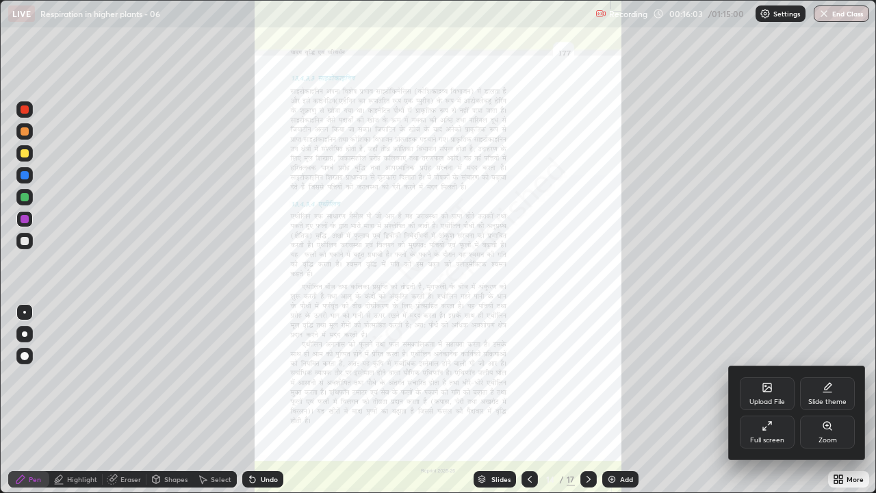
click at [529, 377] on div at bounding box center [438, 246] width 876 height 493
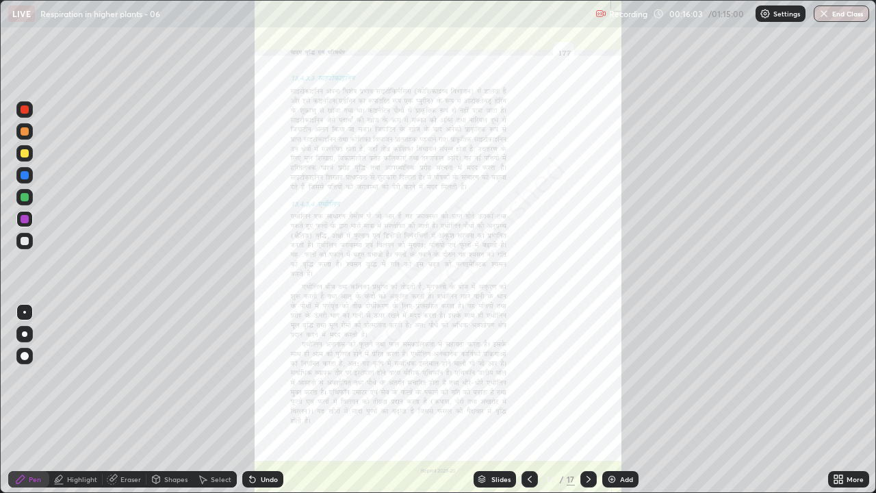
click at [527, 377] on icon at bounding box center [530, 479] width 11 height 11
click at [529, 377] on icon at bounding box center [530, 479] width 11 height 11
click at [587, 377] on icon at bounding box center [588, 479] width 11 height 11
click at [847, 377] on div "More" at bounding box center [855, 479] width 17 height 7
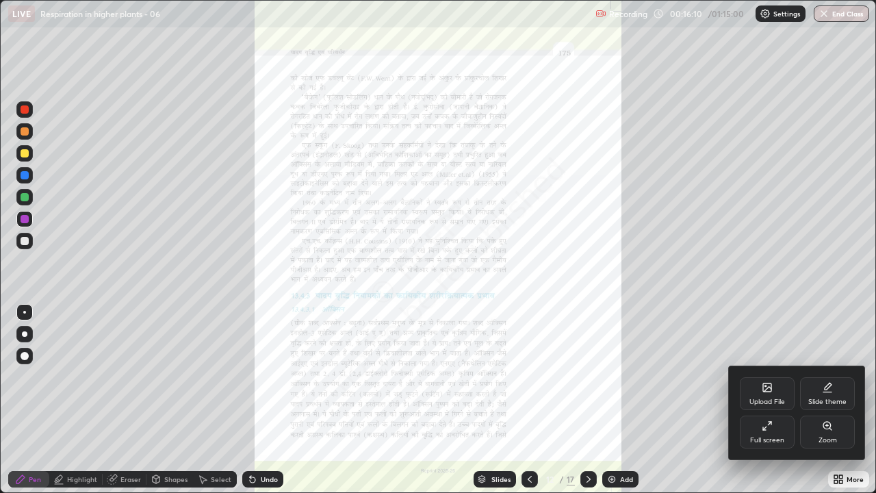
click at [833, 377] on div "Zoom" at bounding box center [827, 432] width 55 height 33
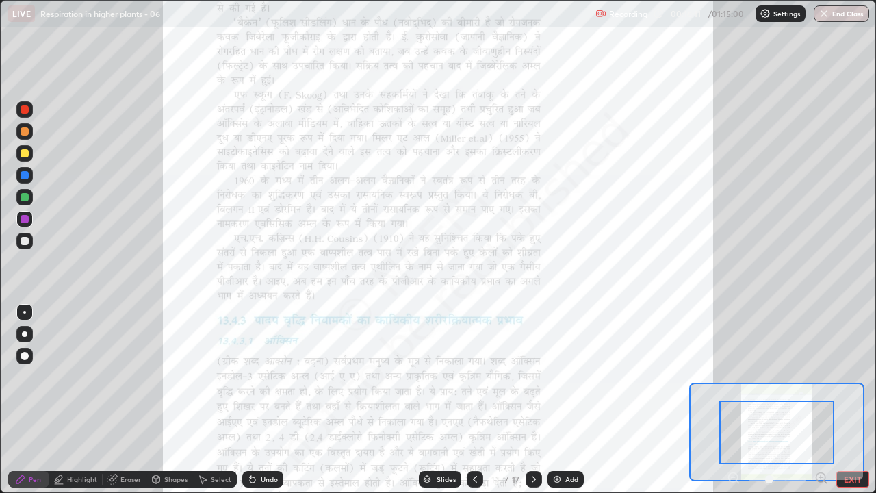
click at [821, 377] on icon at bounding box center [821, 477] width 3 height 0
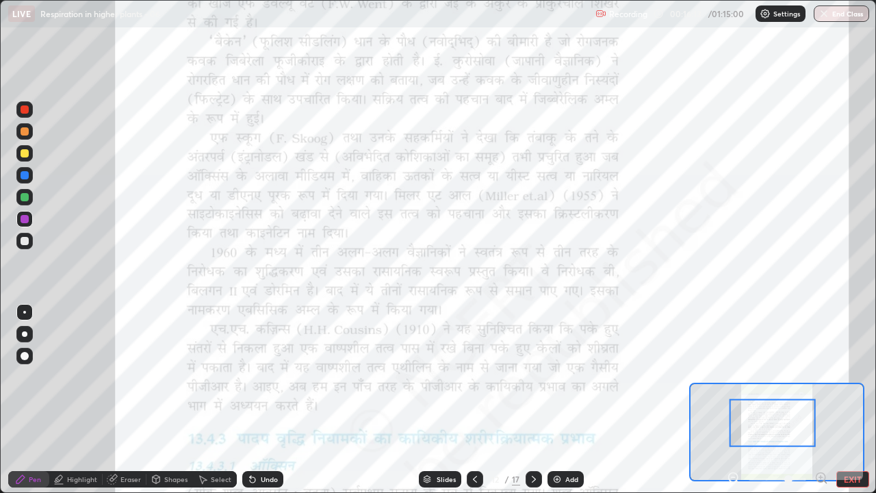
click at [821, 377] on icon at bounding box center [821, 477] width 3 height 0
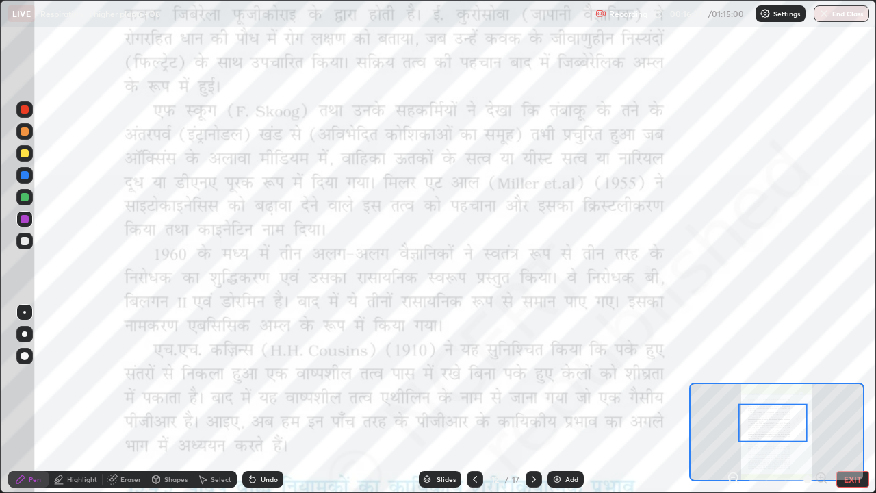
click at [261, 377] on div "Undo" at bounding box center [262, 479] width 41 height 16
click at [256, 377] on div "Undo" at bounding box center [262, 479] width 41 height 16
click at [258, 377] on div "Undo" at bounding box center [262, 479] width 41 height 16
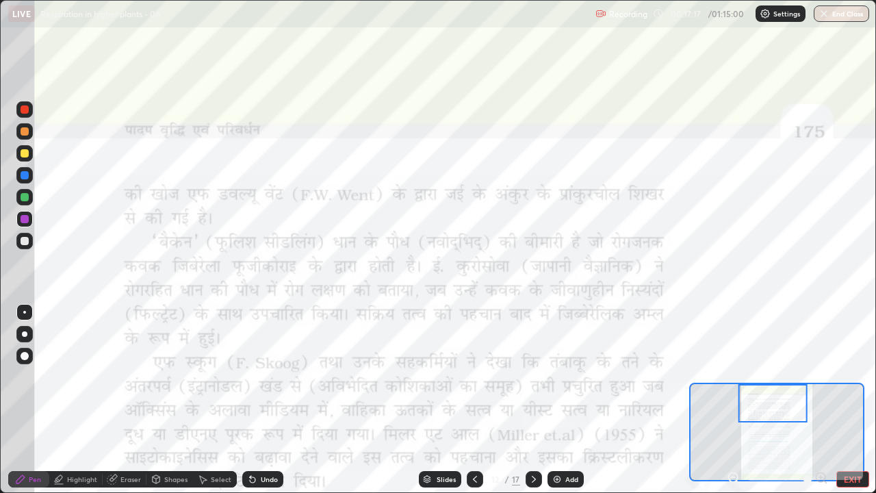
click at [474, 377] on icon at bounding box center [475, 479] width 11 height 11
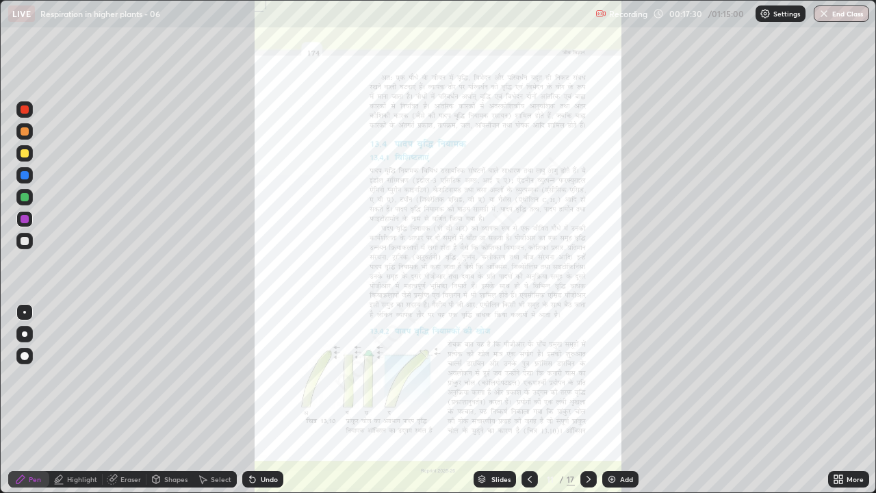
click at [585, 377] on icon at bounding box center [588, 479] width 11 height 11
click at [837, 377] on icon at bounding box center [836, 481] width 3 height 3
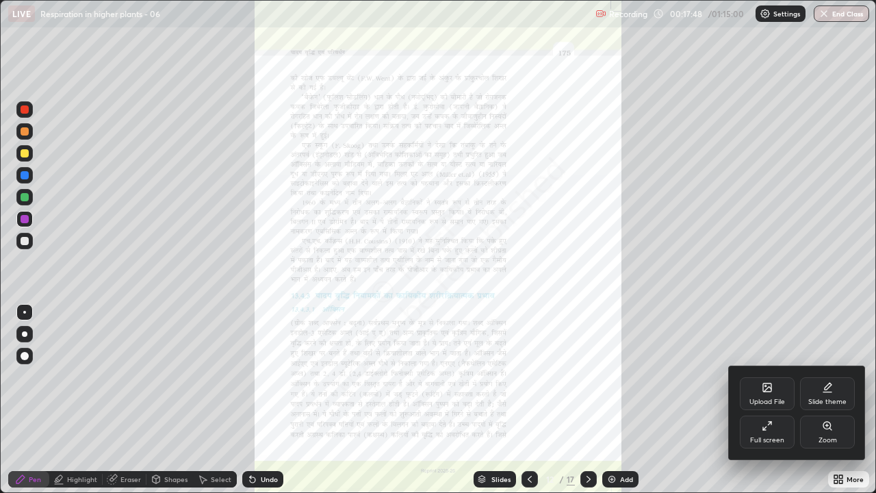
click at [824, 377] on div "Zoom" at bounding box center [827, 432] width 55 height 33
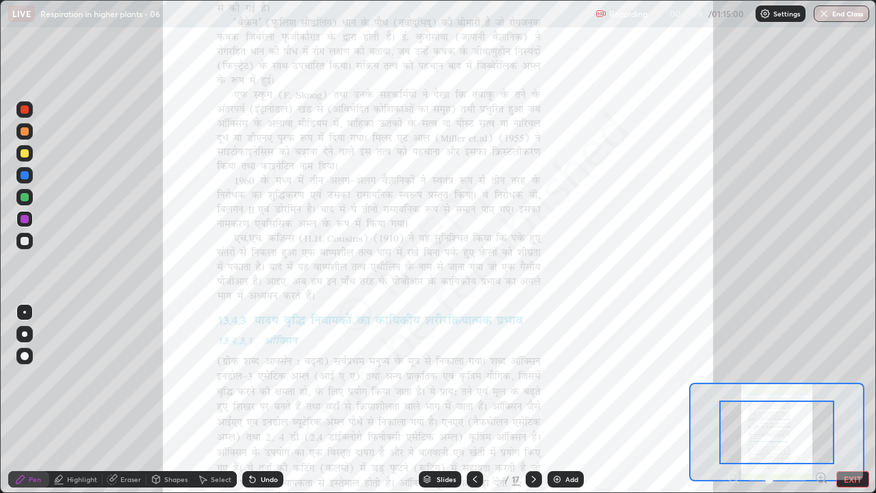
click at [821, 377] on icon at bounding box center [821, 477] width 3 height 0
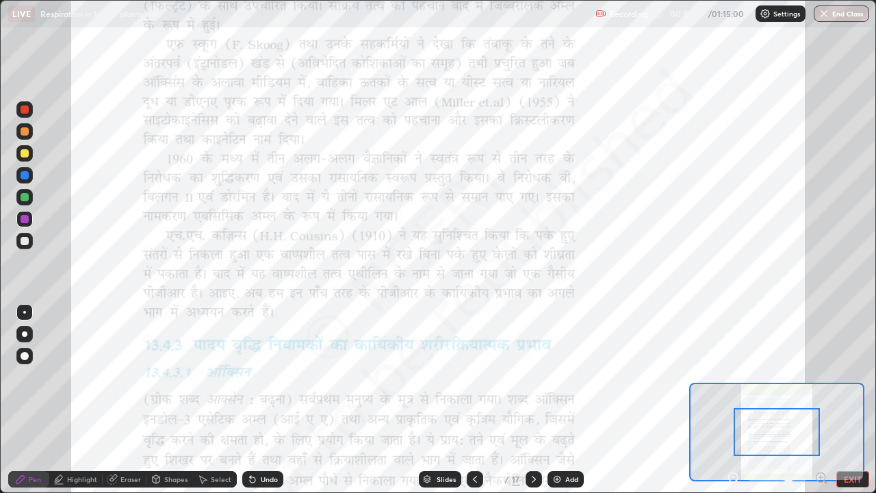
click at [821, 377] on icon at bounding box center [821, 477] width 3 height 0
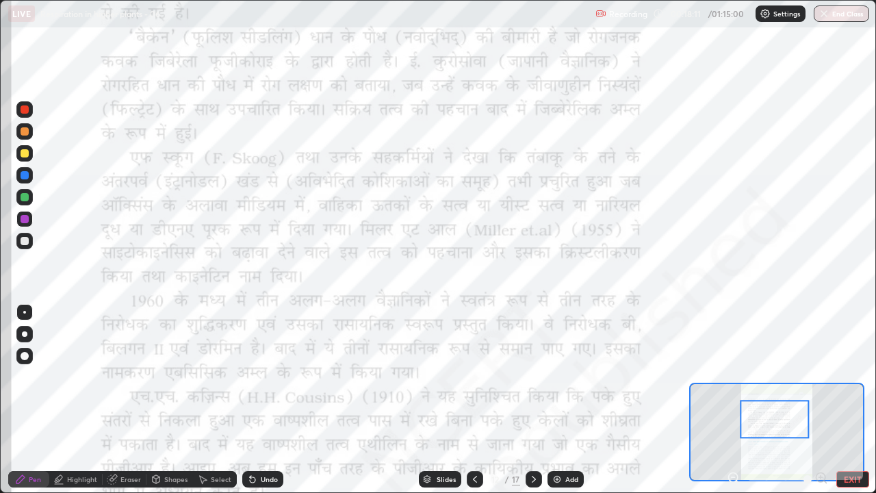
click at [73, 377] on div "Highlight" at bounding box center [75, 479] width 53 height 16
click at [33, 377] on div "Pen" at bounding box center [35, 479] width 12 height 7
click at [79, 377] on div "Highlight" at bounding box center [82, 479] width 30 height 7
click at [257, 377] on div "Undo" at bounding box center [262, 479] width 41 height 16
click at [29, 197] on div at bounding box center [24, 197] width 16 height 16
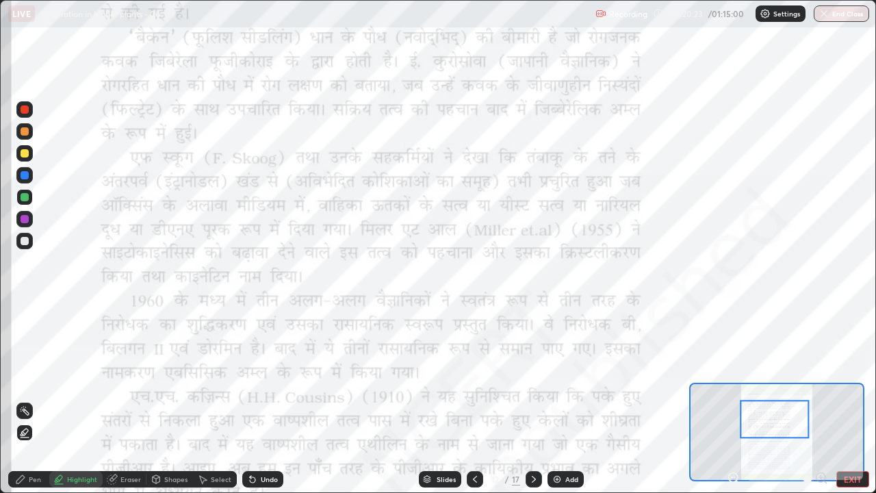
click at [24, 174] on div at bounding box center [25, 175] width 8 height 8
click at [27, 377] on div "Pen" at bounding box center [28, 479] width 41 height 16
click at [531, 377] on icon at bounding box center [534, 479] width 11 height 11
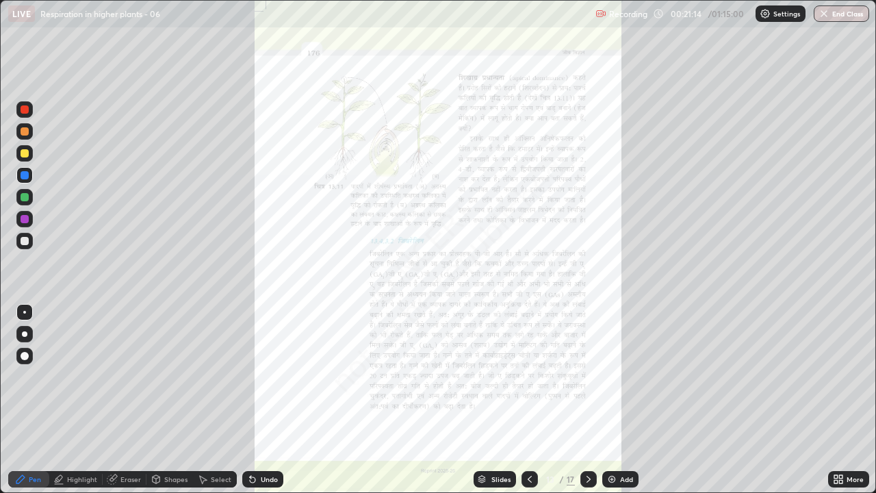
click at [587, 377] on icon at bounding box center [588, 479] width 11 height 11
click at [841, 377] on icon at bounding box center [840, 476] width 3 height 3
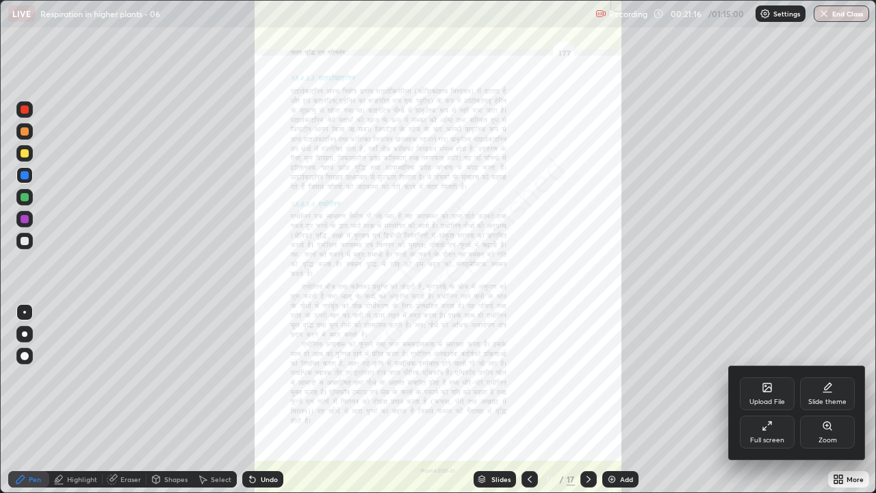
click at [833, 377] on div "Zoom" at bounding box center [827, 432] width 55 height 33
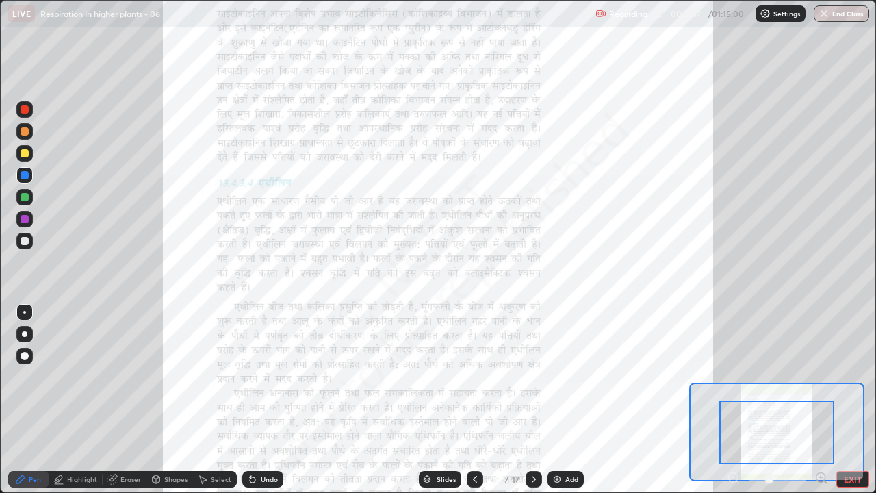
click at [821, 377] on icon at bounding box center [821, 477] width 3 height 0
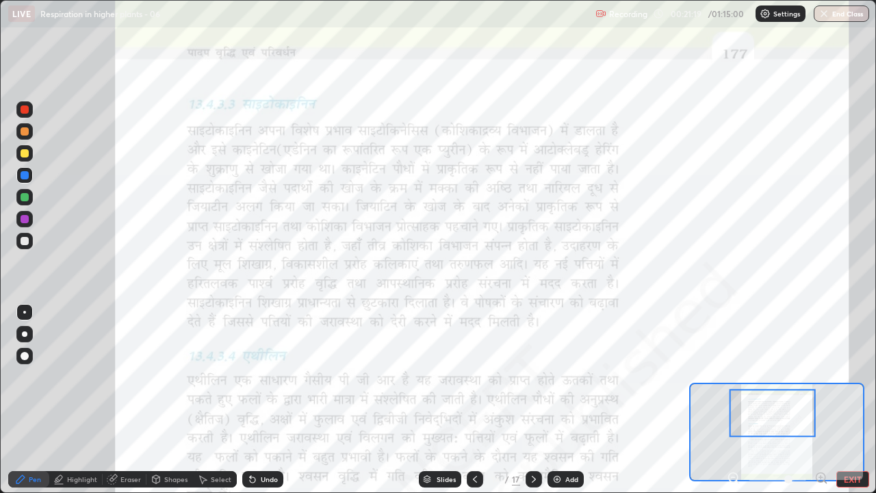
click at [825, 377] on icon at bounding box center [825, 482] width 3 height 3
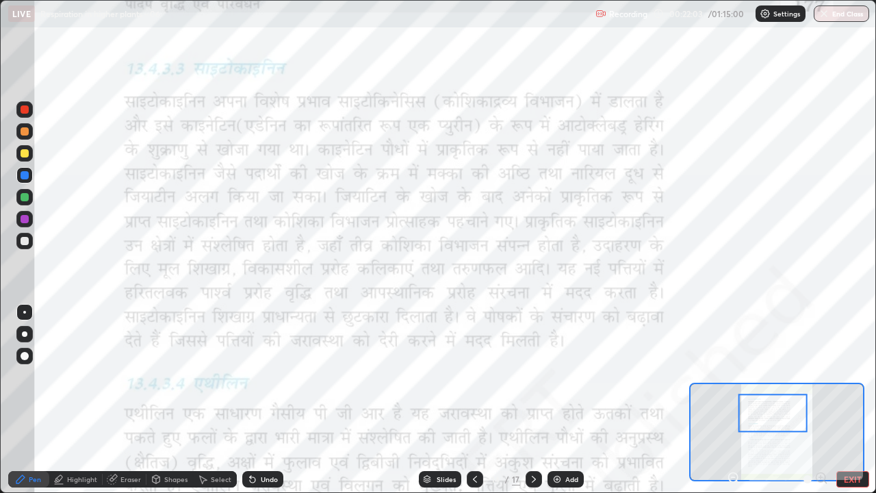
click at [77, 377] on div "Highlight" at bounding box center [82, 479] width 30 height 7
click at [31, 377] on div "Pen" at bounding box center [35, 479] width 12 height 7
click at [473, 377] on icon at bounding box center [475, 479] width 4 height 7
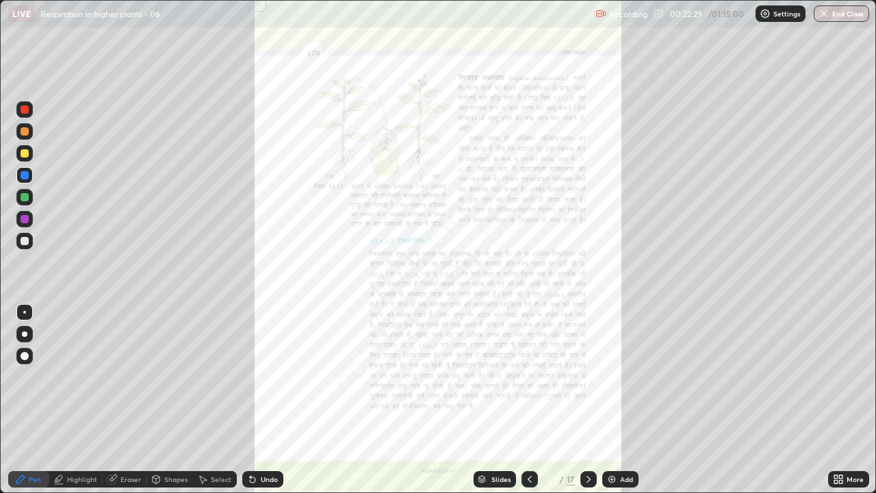
click at [479, 377] on icon at bounding box center [482, 482] width 7 height 2
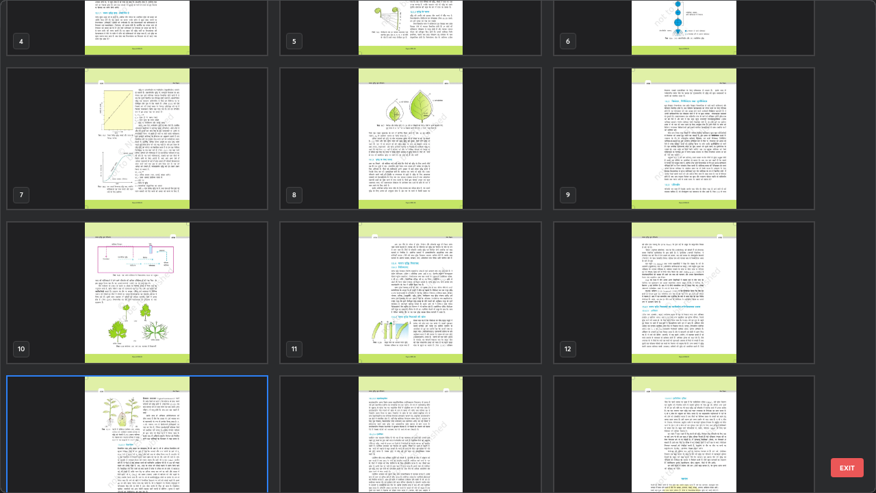
scroll to position [248, 0]
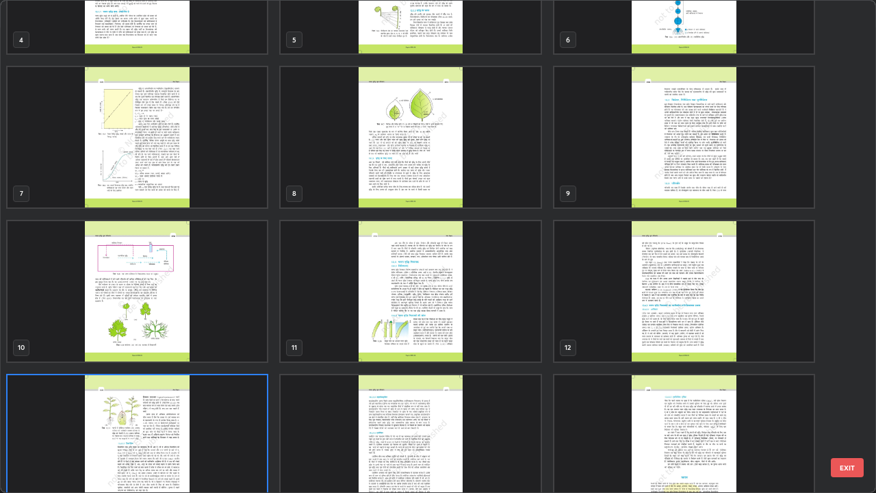
click at [668, 300] on img "grid" at bounding box center [685, 291] width 260 height 140
click at [668, 298] on img "grid" at bounding box center [685, 291] width 260 height 140
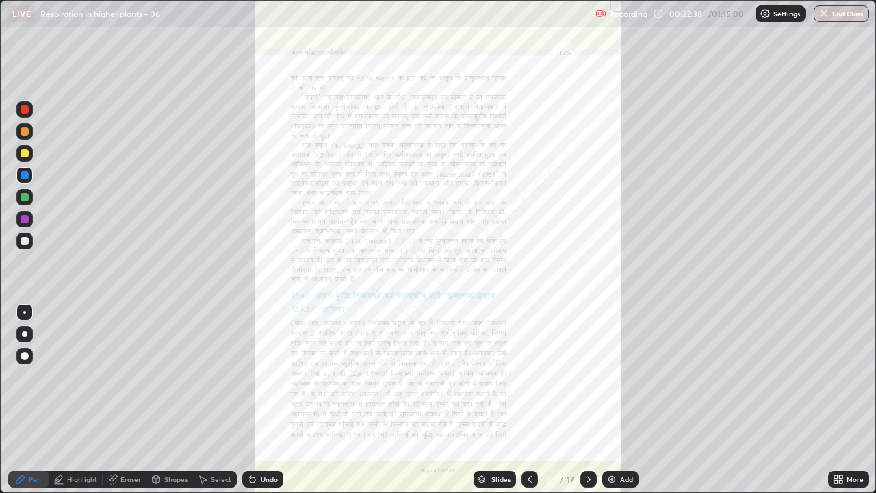
click at [587, 377] on icon at bounding box center [588, 479] width 11 height 11
click at [529, 377] on icon at bounding box center [530, 479] width 11 height 11
click at [846, 377] on div "More" at bounding box center [849, 479] width 41 height 16
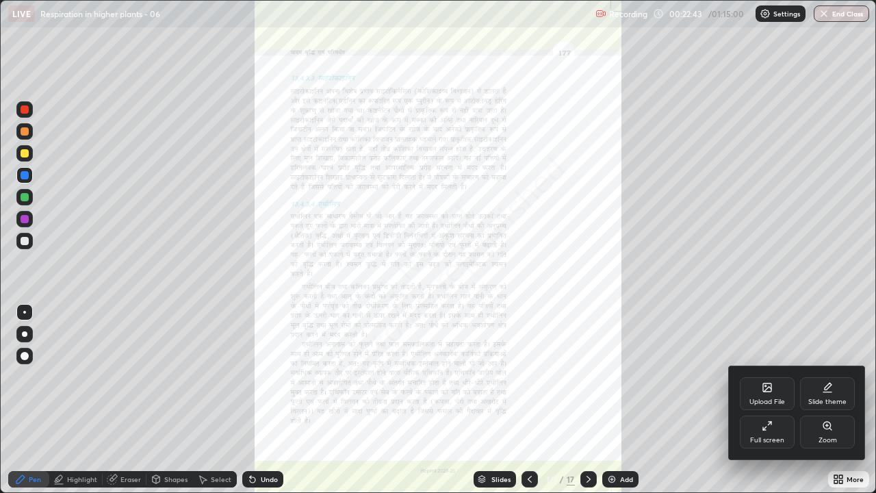
click at [826, 377] on icon at bounding box center [827, 425] width 11 height 11
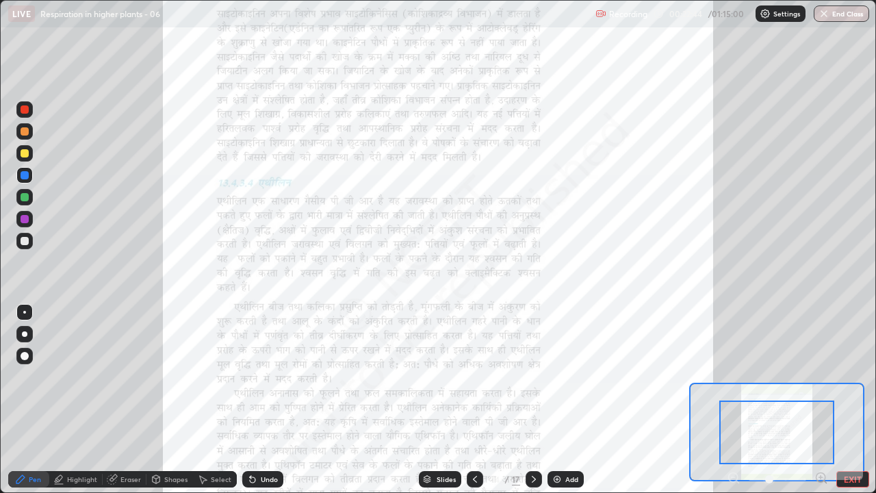
click at [820, 377] on icon at bounding box center [822, 478] width 14 height 14
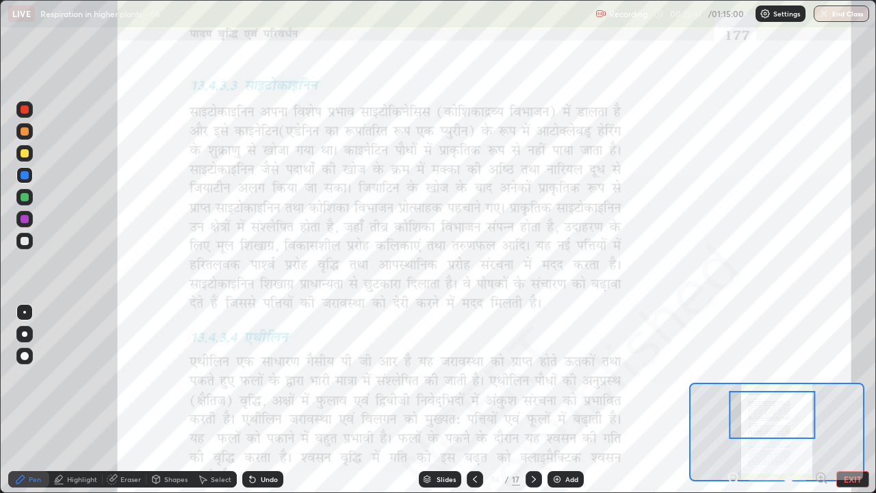
click at [821, 377] on icon at bounding box center [821, 477] width 3 height 0
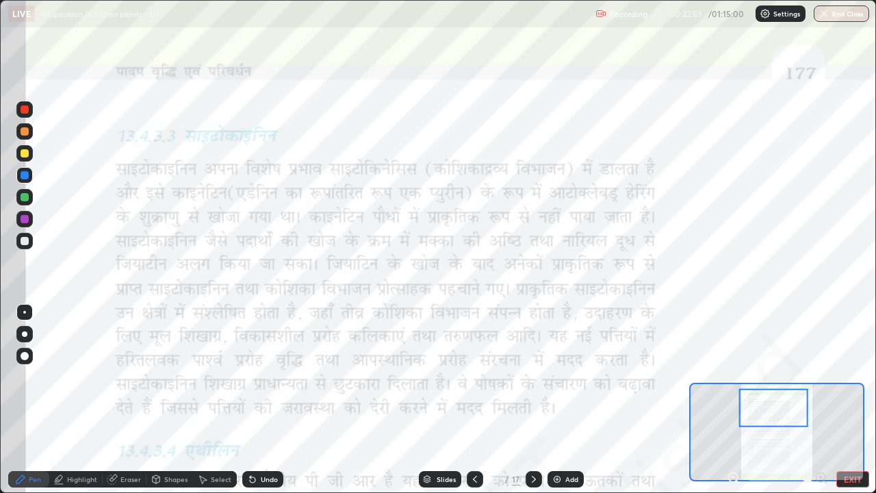
click at [80, 377] on div "Highlight" at bounding box center [82, 479] width 30 height 7
click at [25, 218] on div at bounding box center [25, 219] width 8 height 8
click at [36, 377] on div "Pen" at bounding box center [35, 479] width 12 height 7
click at [265, 377] on div "Undo" at bounding box center [269, 479] width 17 height 7
click at [75, 377] on div "Highlight" at bounding box center [82, 479] width 30 height 7
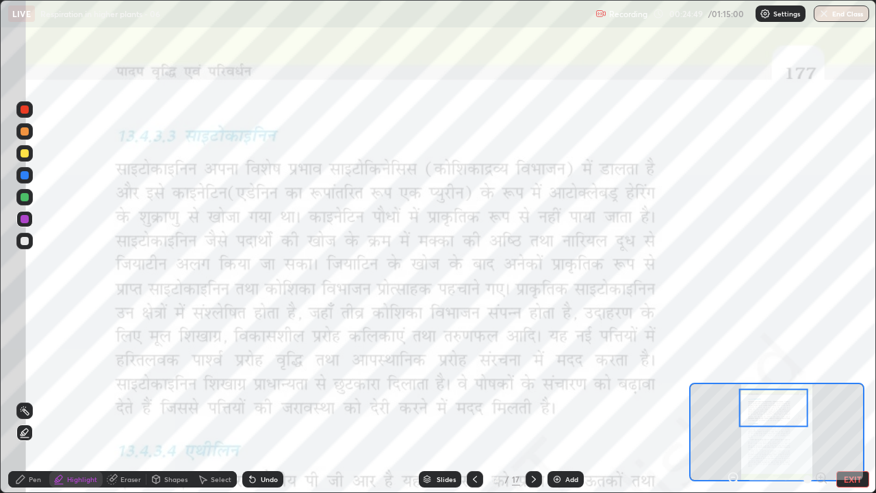
click at [28, 199] on div at bounding box center [25, 197] width 8 height 8
click at [127, 377] on div "Eraser" at bounding box center [131, 479] width 21 height 7
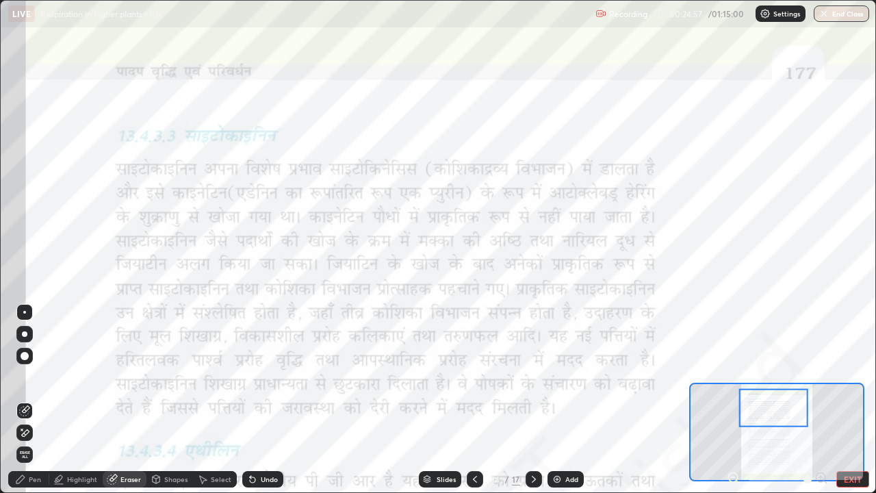
click at [75, 377] on div "Highlight" at bounding box center [75, 479] width 53 height 16
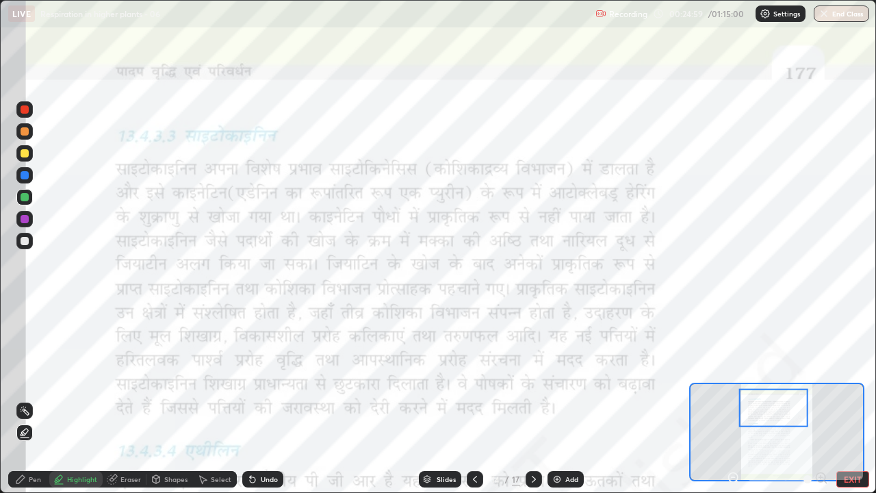
click at [26, 198] on div at bounding box center [25, 197] width 8 height 8
click at [265, 377] on div "Undo" at bounding box center [269, 479] width 17 height 7
click at [21, 217] on div at bounding box center [25, 219] width 8 height 8
click at [475, 377] on icon at bounding box center [475, 479] width 11 height 11
click at [462, 377] on div "Slides" at bounding box center [440, 479] width 42 height 16
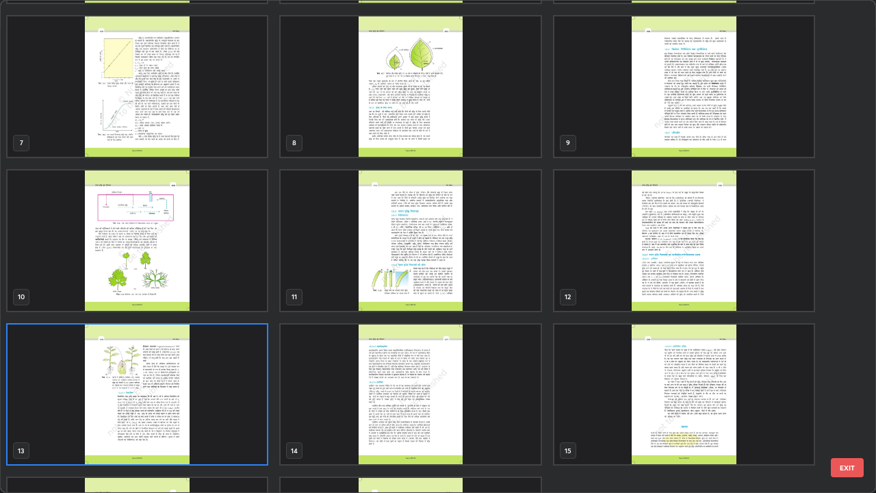
scroll to position [305, 0]
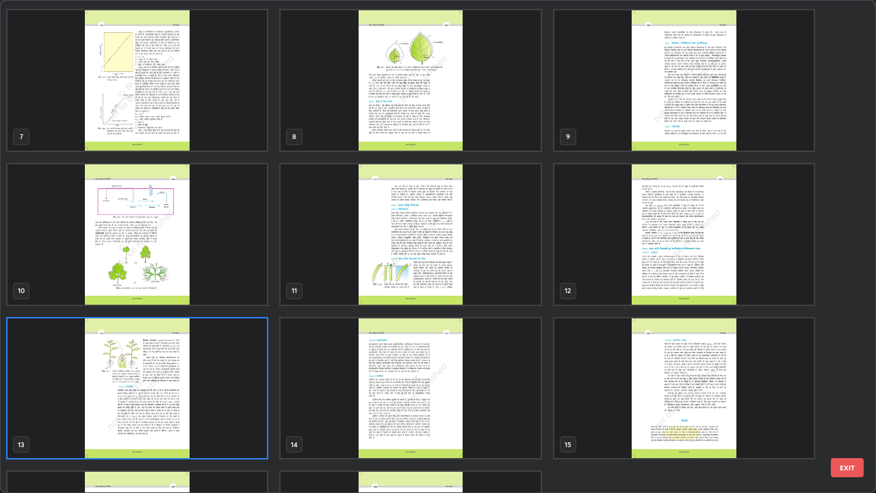
click at [664, 239] on img "grid" at bounding box center [685, 234] width 260 height 140
click at [663, 241] on img "grid" at bounding box center [685, 234] width 260 height 140
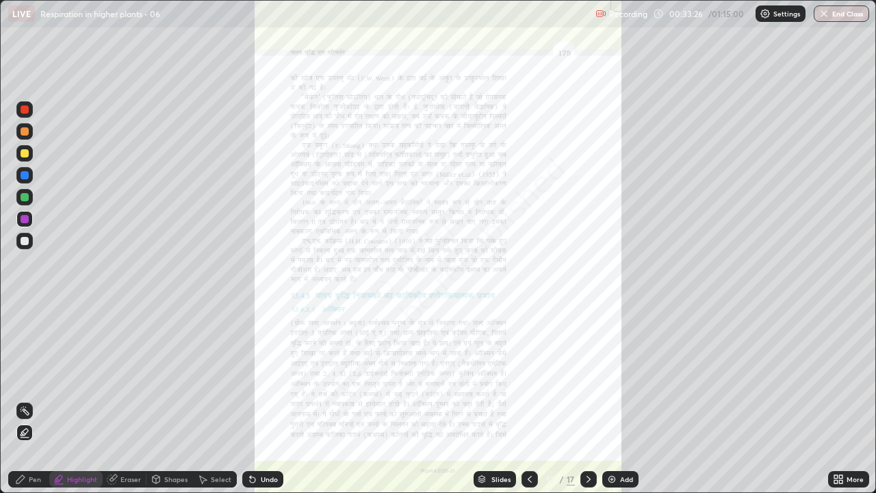
click at [835, 377] on icon at bounding box center [836, 476] width 3 height 3
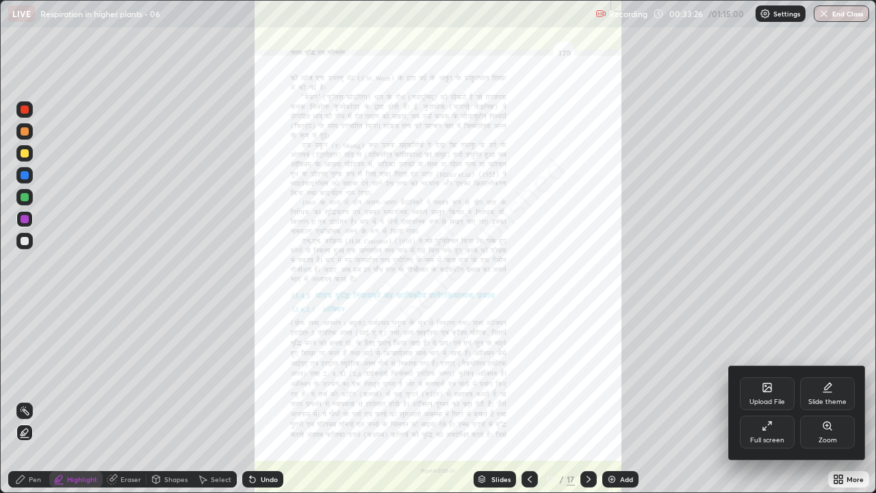
click at [826, 377] on div "Zoom" at bounding box center [828, 440] width 18 height 7
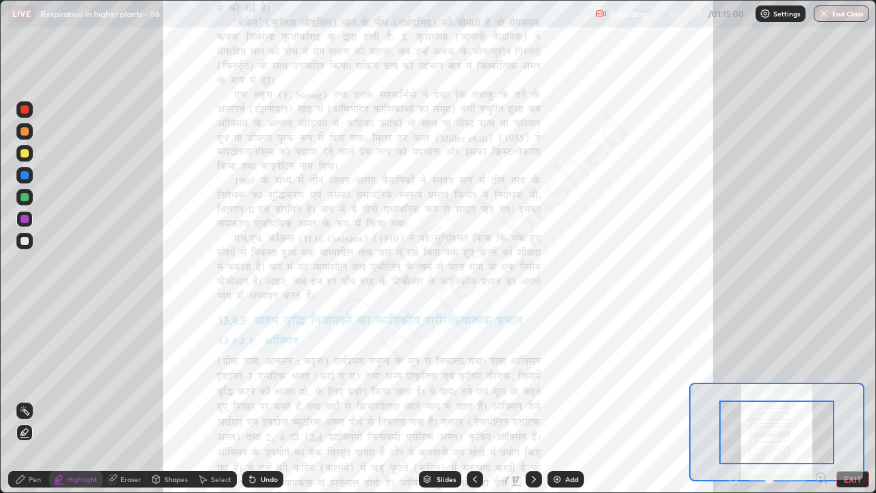
click at [822, 377] on icon at bounding box center [821, 477] width 3 height 0
click at [821, 377] on icon at bounding box center [821, 477] width 3 height 0
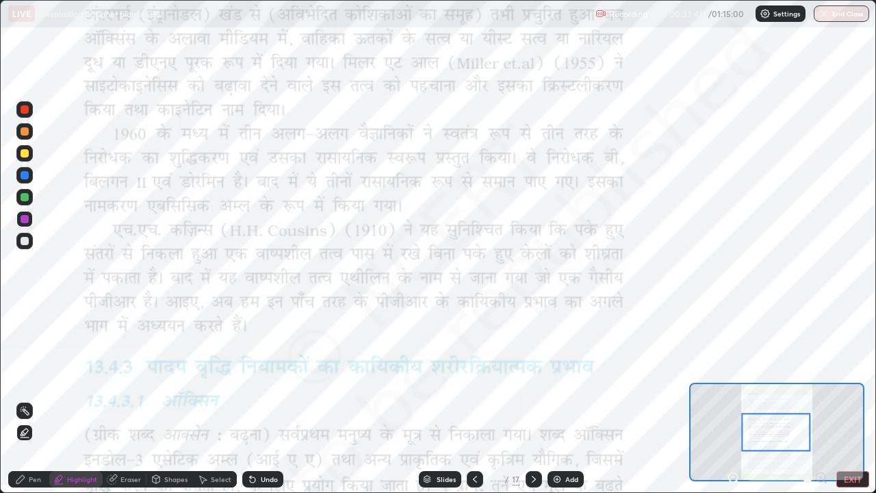
click at [270, 377] on div "Undo" at bounding box center [269, 479] width 17 height 7
click at [133, 377] on div "Eraser" at bounding box center [131, 479] width 21 height 7
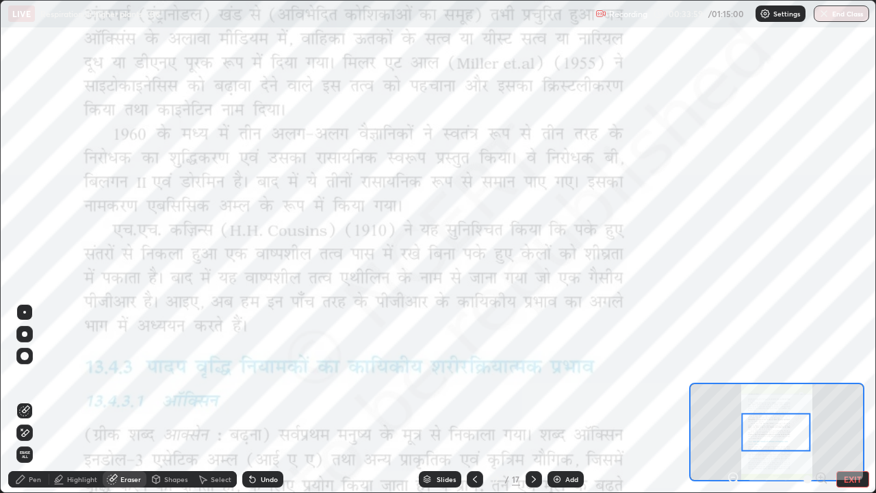
click at [68, 377] on div "Highlight" at bounding box center [82, 479] width 30 height 7
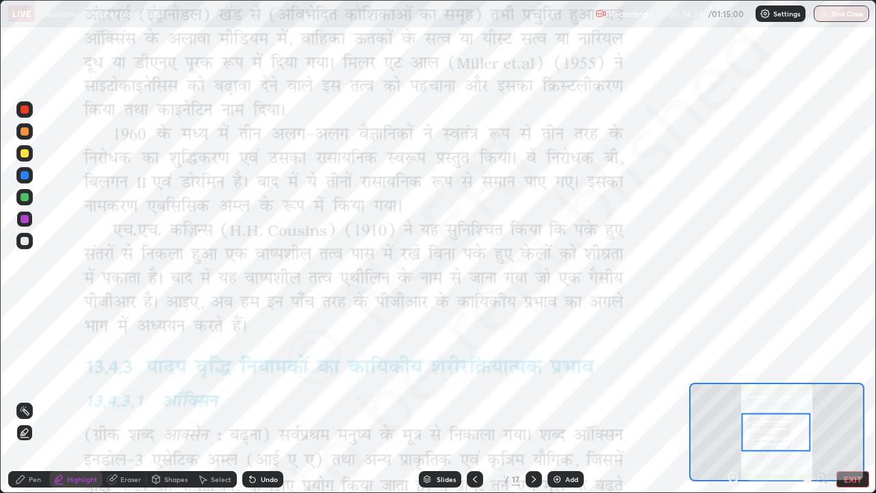
click at [262, 377] on div "Undo" at bounding box center [269, 479] width 17 height 7
click at [23, 175] on div at bounding box center [25, 175] width 8 height 8
click at [533, 377] on icon at bounding box center [534, 479] width 11 height 11
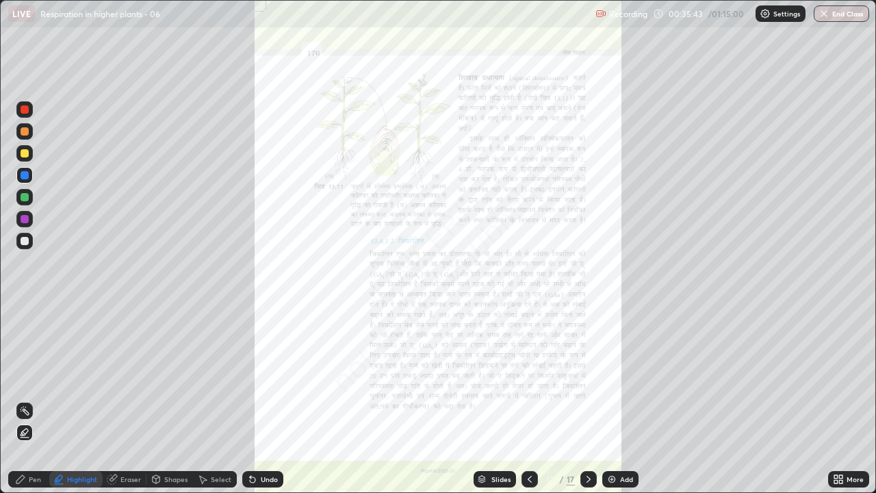
click at [529, 377] on icon at bounding box center [530, 479] width 11 height 11
click at [585, 377] on icon at bounding box center [588, 479] width 11 height 11
click at [587, 377] on icon at bounding box center [588, 479] width 11 height 11
click at [586, 377] on icon at bounding box center [588, 479] width 11 height 11
click at [837, 377] on icon at bounding box center [836, 476] width 3 height 3
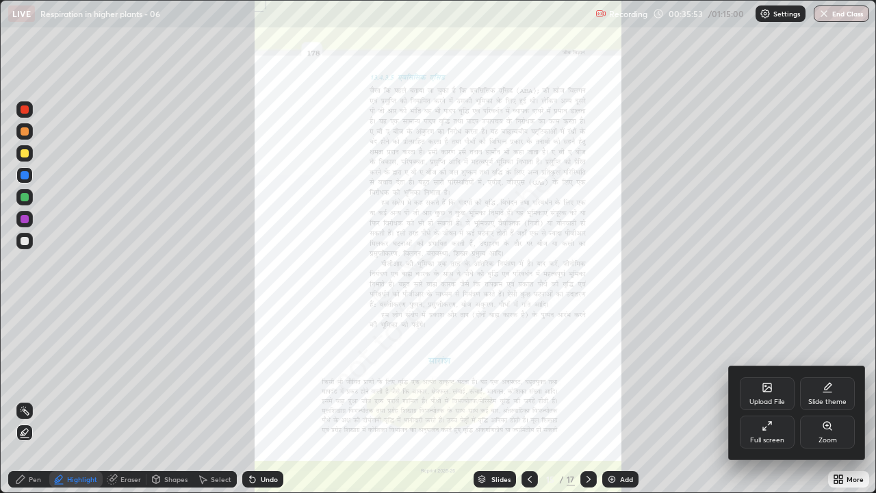
click at [830, 377] on div "Zoom" at bounding box center [827, 432] width 55 height 33
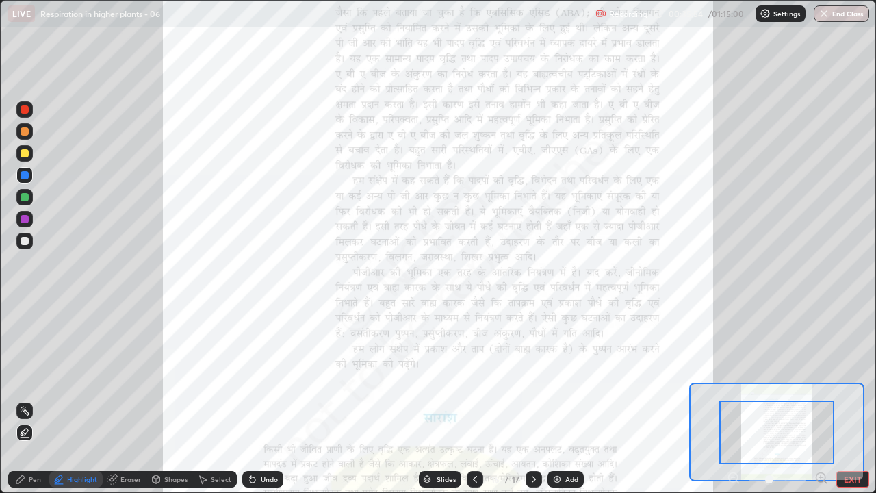
click at [820, 377] on icon at bounding box center [822, 478] width 14 height 14
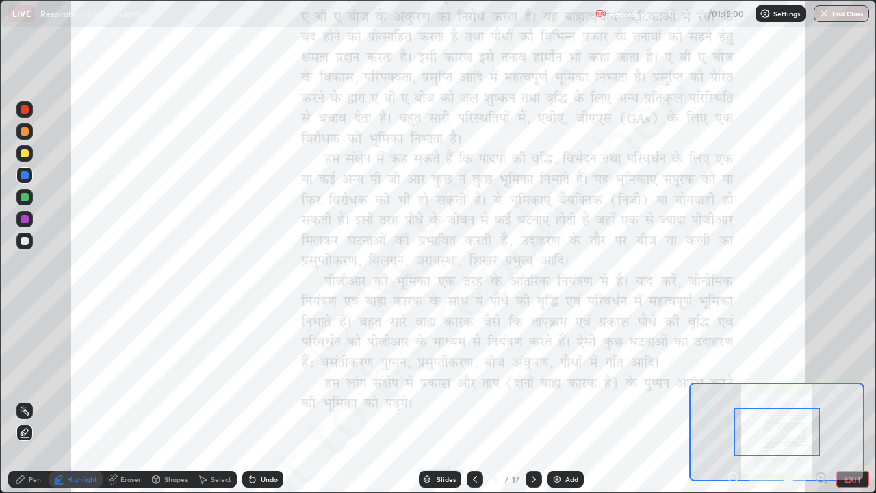
click at [820, 377] on icon at bounding box center [821, 477] width 3 height 0
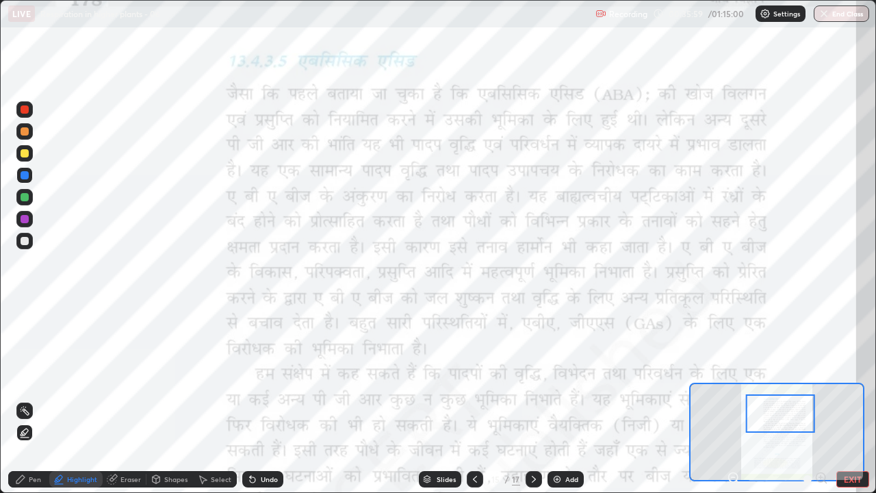
click at [27, 377] on div "Pen" at bounding box center [28, 479] width 41 height 16
click at [81, 377] on div "Highlight" at bounding box center [82, 479] width 30 height 7
click at [32, 377] on div "Pen" at bounding box center [35, 479] width 12 height 7
click at [261, 377] on div "Undo" at bounding box center [269, 479] width 17 height 7
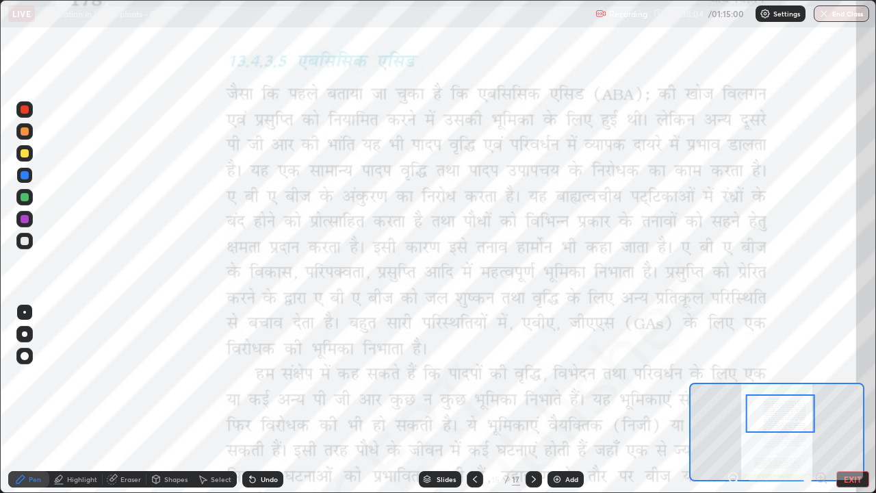
click at [262, 377] on div "Undo" at bounding box center [269, 479] width 17 height 7
click at [79, 377] on div "Highlight" at bounding box center [82, 479] width 30 height 7
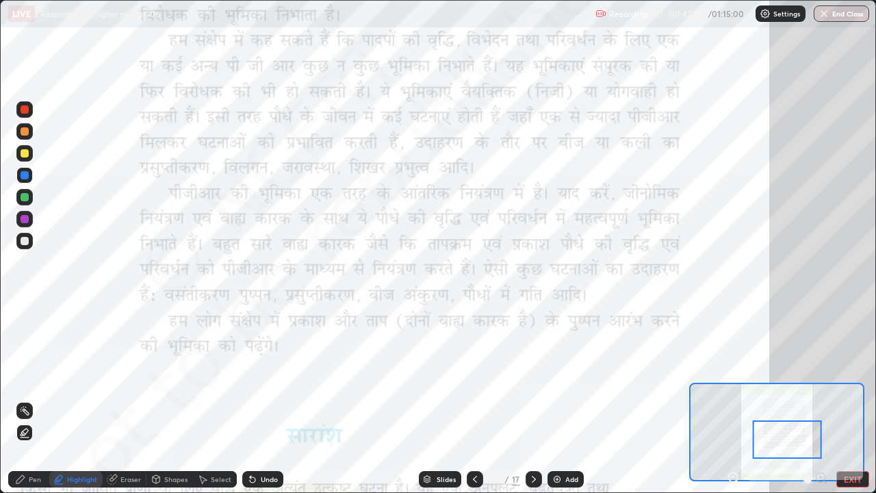
click at [26, 155] on div at bounding box center [25, 153] width 8 height 8
click at [268, 377] on div "Undo" at bounding box center [269, 479] width 17 height 7
click at [26, 218] on div at bounding box center [25, 219] width 8 height 8
click at [25, 219] on div at bounding box center [25, 219] width 8 height 8
click at [38, 377] on div "Pen" at bounding box center [28, 479] width 41 height 16
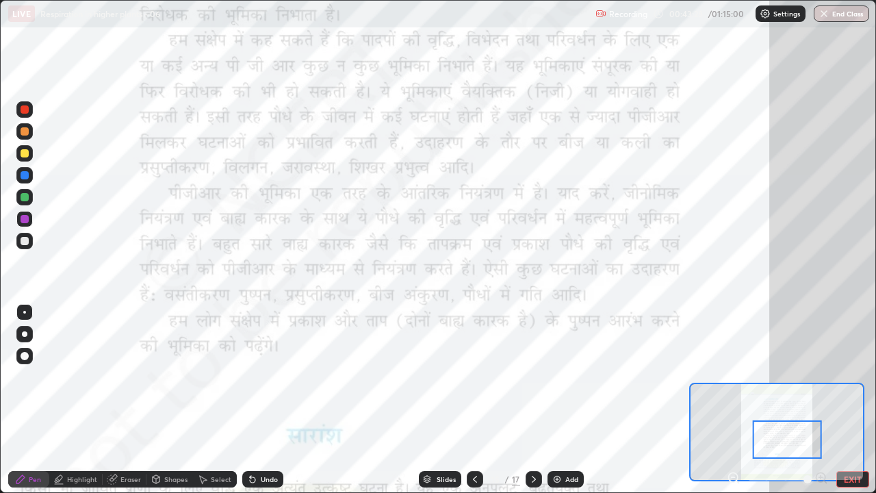
click at [83, 377] on div "Highlight" at bounding box center [82, 479] width 30 height 7
click at [473, 377] on icon at bounding box center [475, 479] width 11 height 11
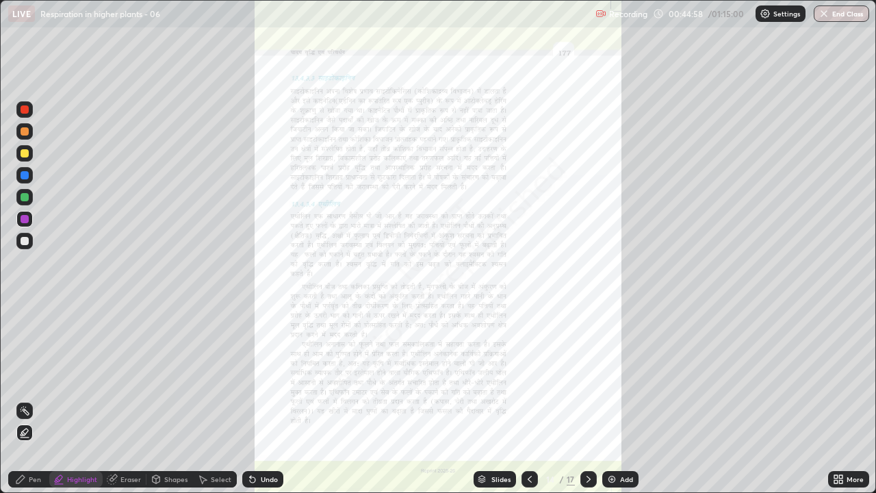
click at [475, 377] on div "Slides" at bounding box center [495, 479] width 42 height 16
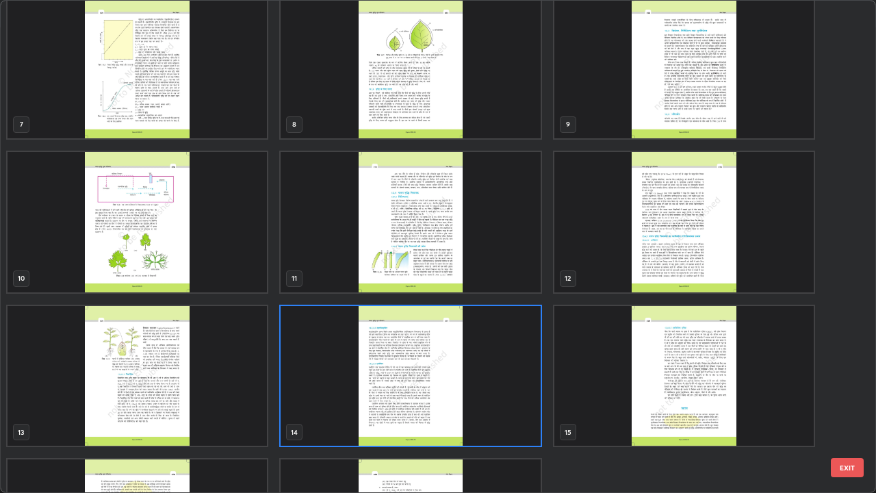
scroll to position [318, 0]
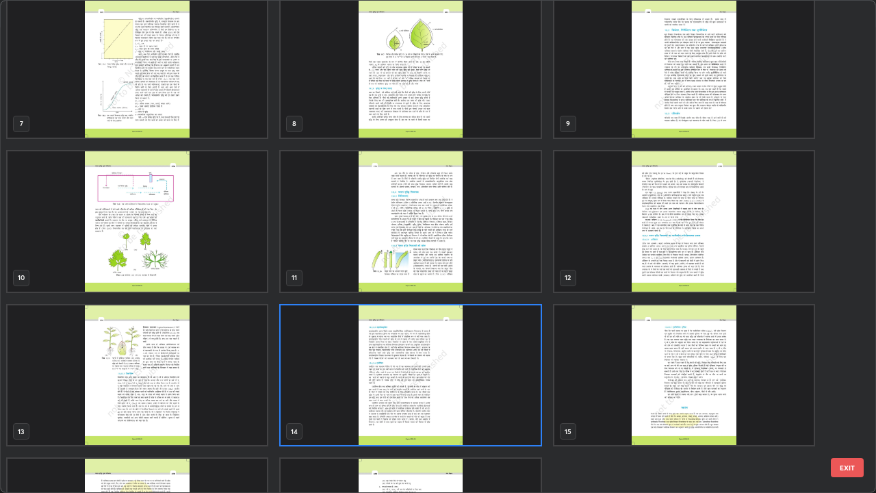
click at [680, 243] on img "grid" at bounding box center [685, 221] width 260 height 140
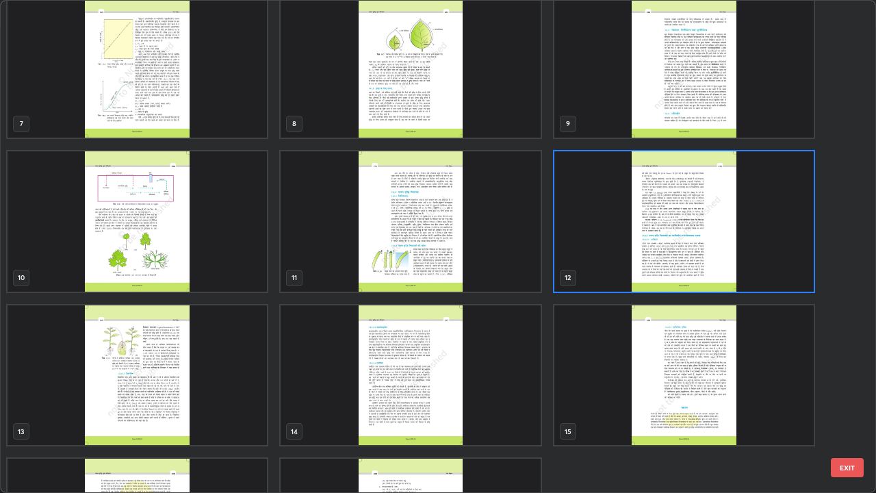
click at [679, 242] on img "grid" at bounding box center [685, 221] width 260 height 140
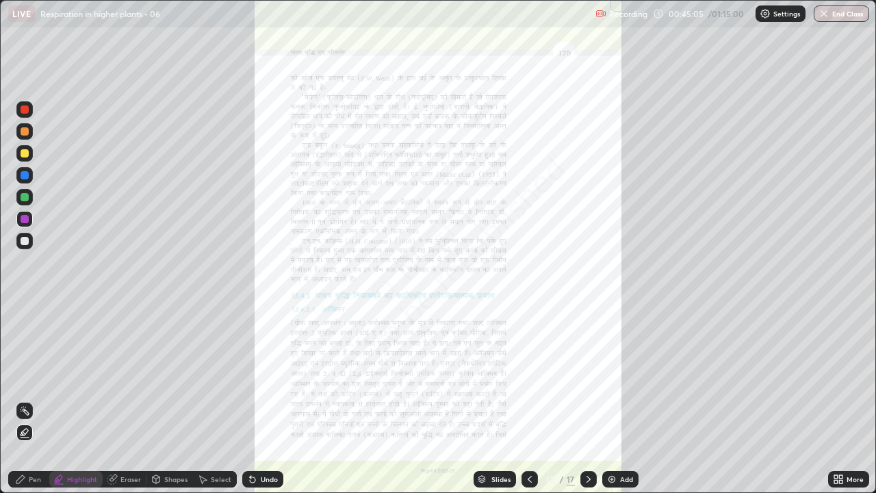
click at [840, 377] on icon at bounding box center [840, 481] width 3 height 3
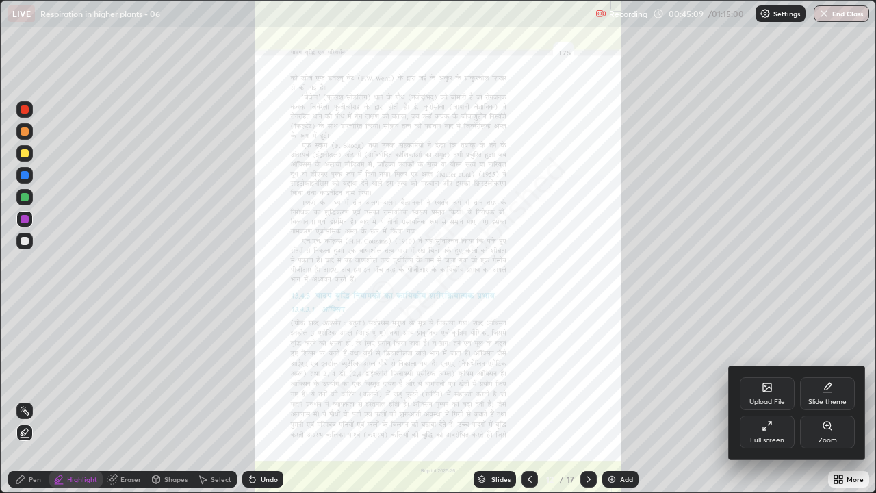
click at [587, 377] on div at bounding box center [438, 246] width 876 height 493
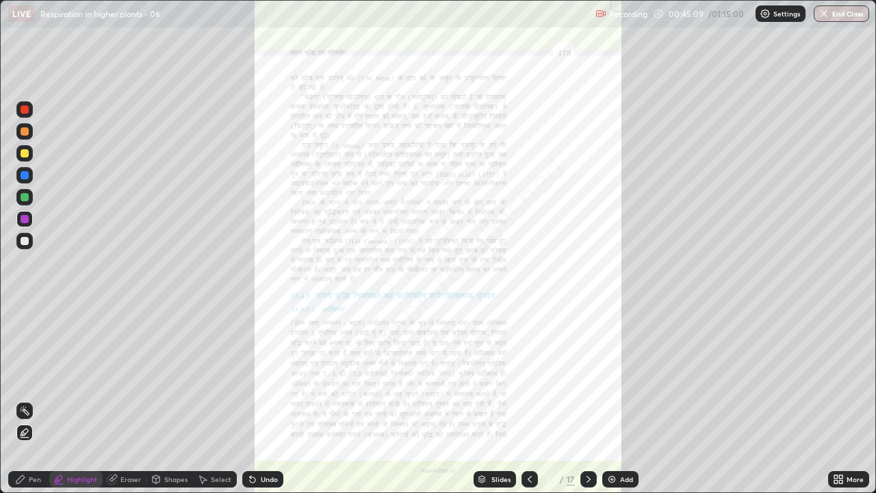
click at [586, 377] on icon at bounding box center [588, 479] width 11 height 11
click at [587, 377] on icon at bounding box center [588, 479] width 11 height 11
click at [588, 377] on icon at bounding box center [588, 479] width 11 height 11
click at [847, 377] on div "More" at bounding box center [855, 479] width 17 height 7
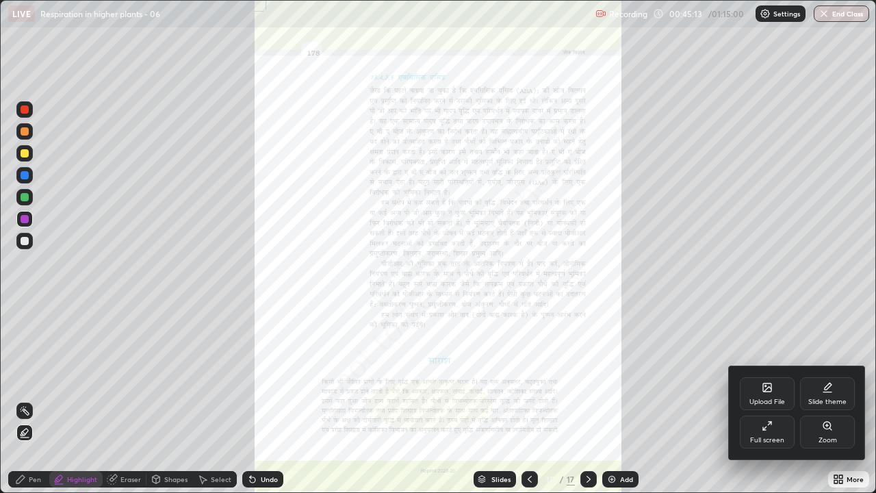
click at [833, 377] on div "Zoom" at bounding box center [828, 440] width 18 height 7
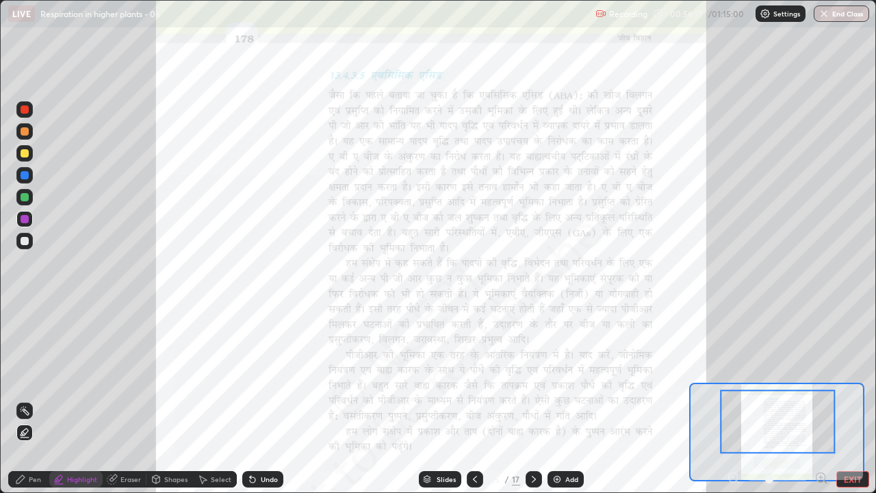
click at [475, 377] on icon at bounding box center [475, 479] width 4 height 7
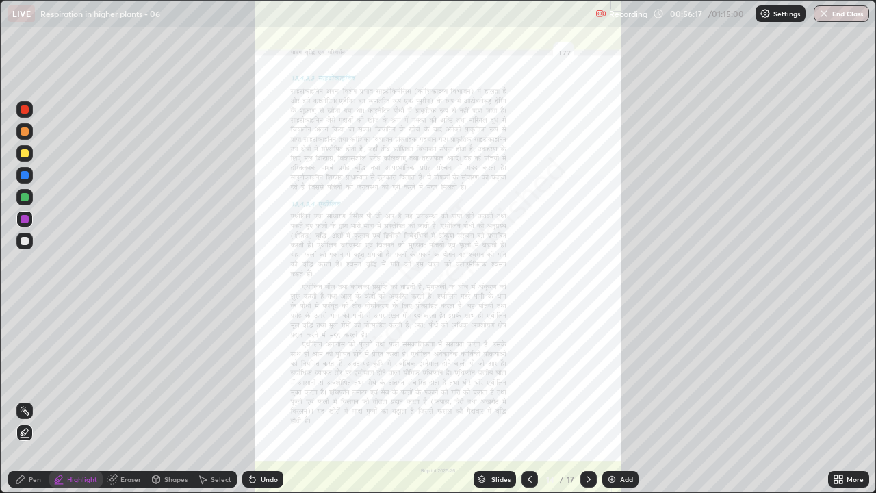
click at [479, 377] on icon at bounding box center [482, 482] width 7 height 2
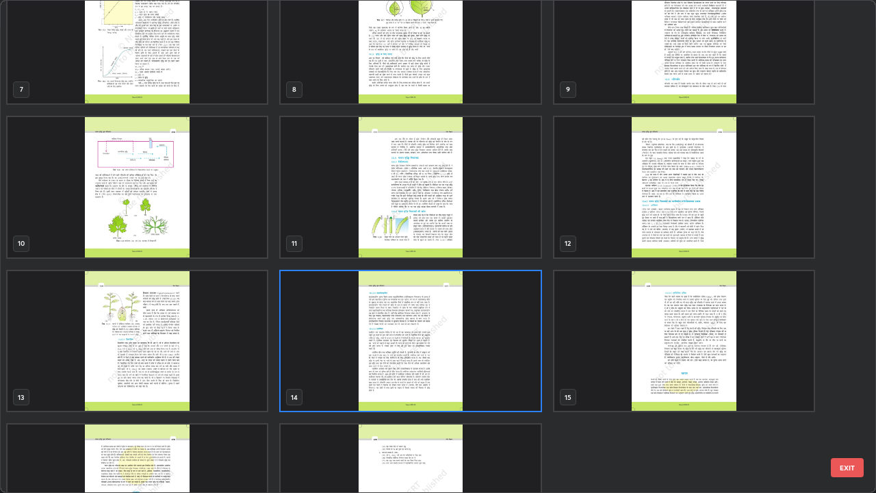
scroll to position [353, 0]
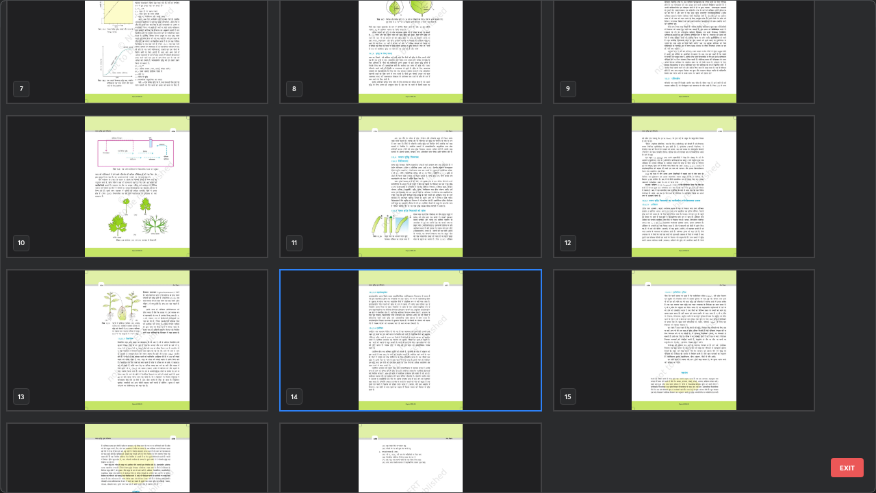
click at [670, 205] on img "grid" at bounding box center [685, 186] width 260 height 140
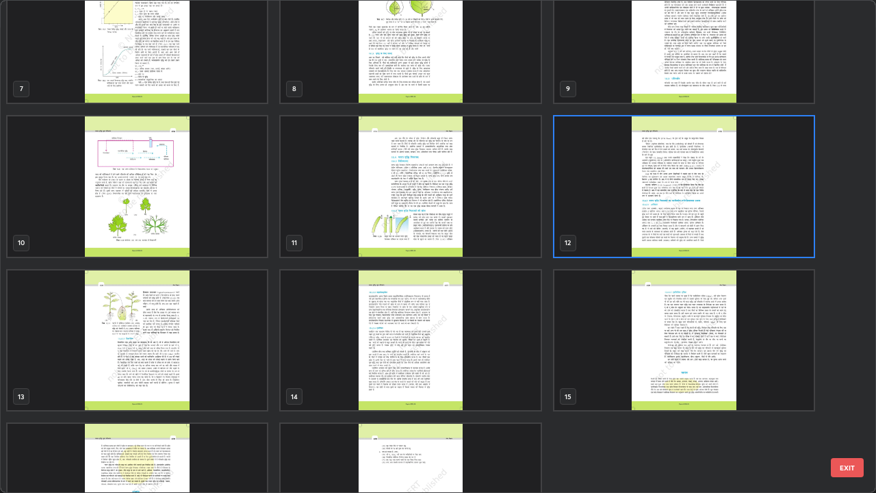
click at [673, 205] on img "grid" at bounding box center [685, 186] width 260 height 140
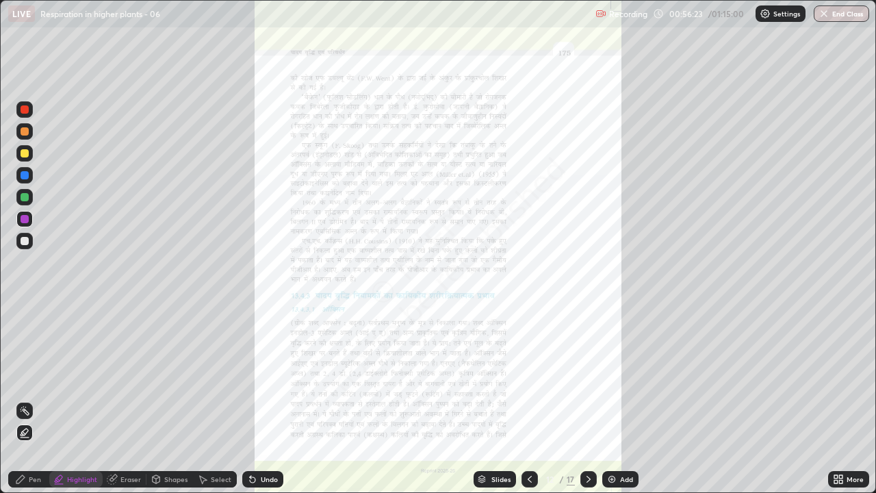
click at [841, 377] on icon at bounding box center [840, 481] width 3 height 3
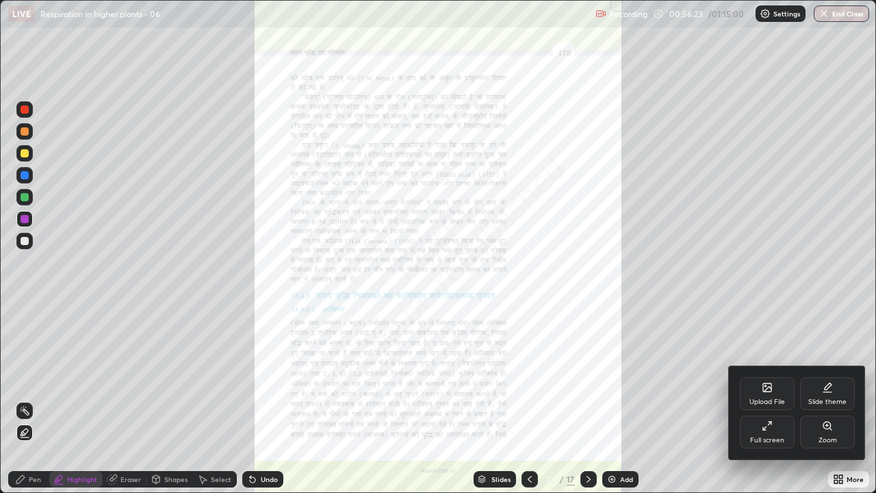
click at [831, 377] on icon at bounding box center [831, 429] width 2 height 2
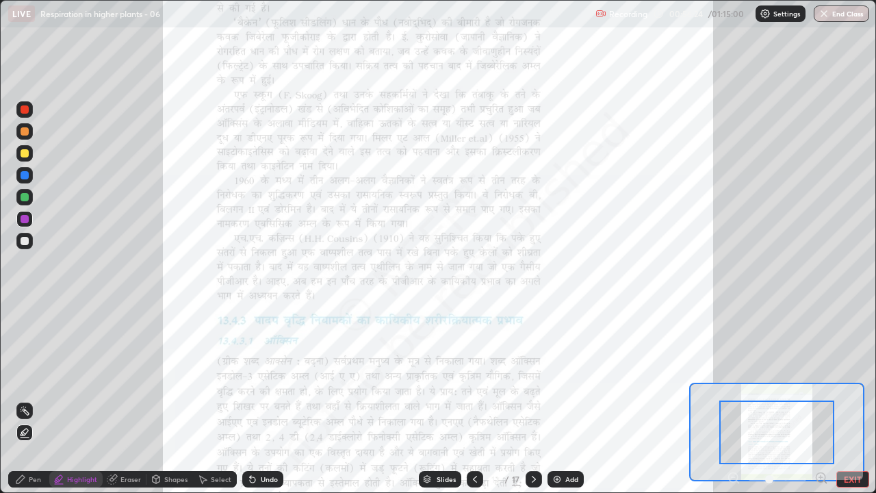
click at [820, 377] on icon at bounding box center [822, 478] width 14 height 14
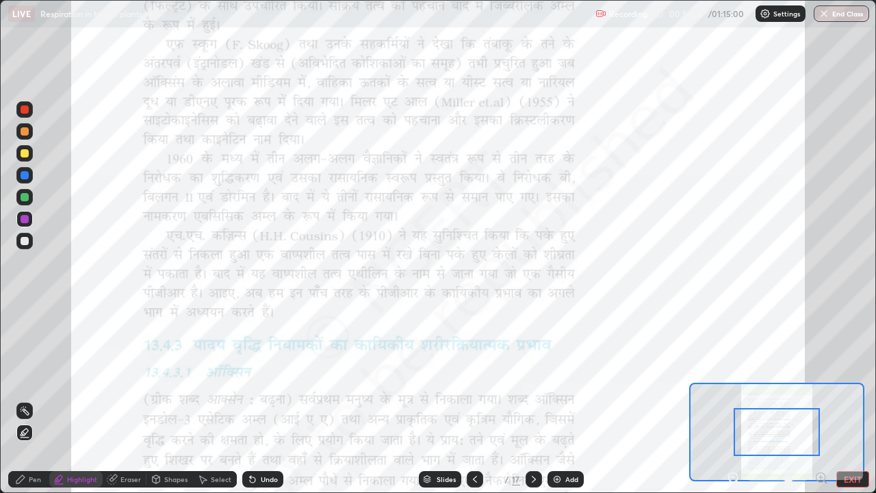
click at [821, 377] on icon at bounding box center [821, 477] width 3 height 0
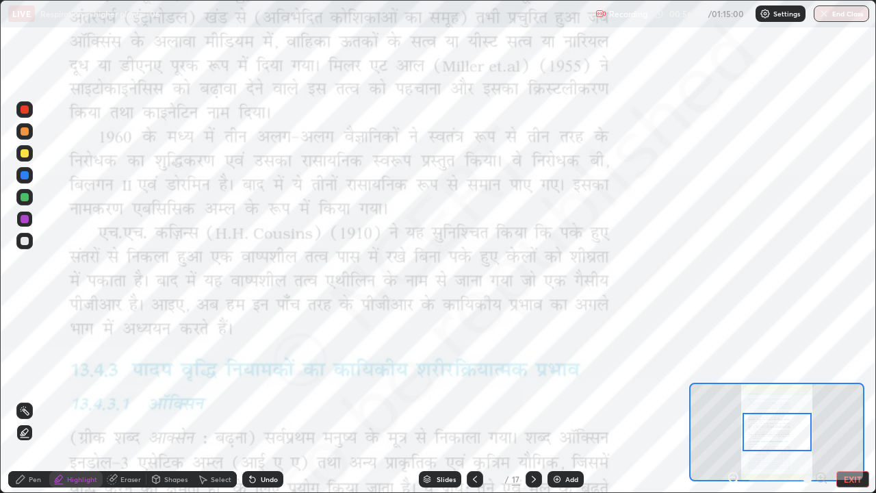
click at [257, 377] on div "Undo" at bounding box center [262, 479] width 41 height 16
click at [29, 377] on div "Pen" at bounding box center [35, 479] width 12 height 7
click at [83, 377] on div "Highlight" at bounding box center [82, 479] width 30 height 7
click at [26, 195] on div at bounding box center [25, 197] width 8 height 8
click at [124, 377] on div "Eraser" at bounding box center [131, 479] width 21 height 7
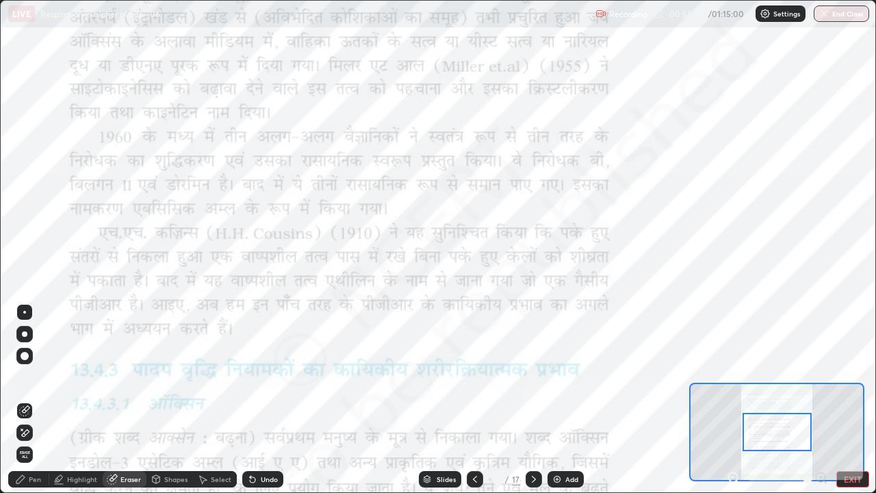
click at [442, 377] on div "Slides" at bounding box center [446, 479] width 19 height 7
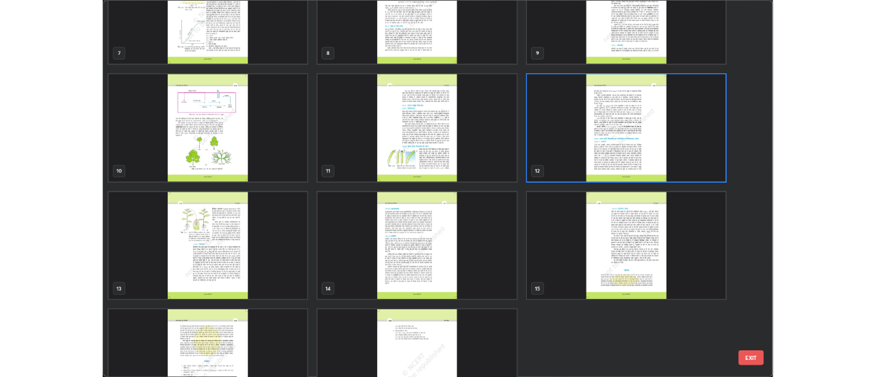
scroll to position [373, 0]
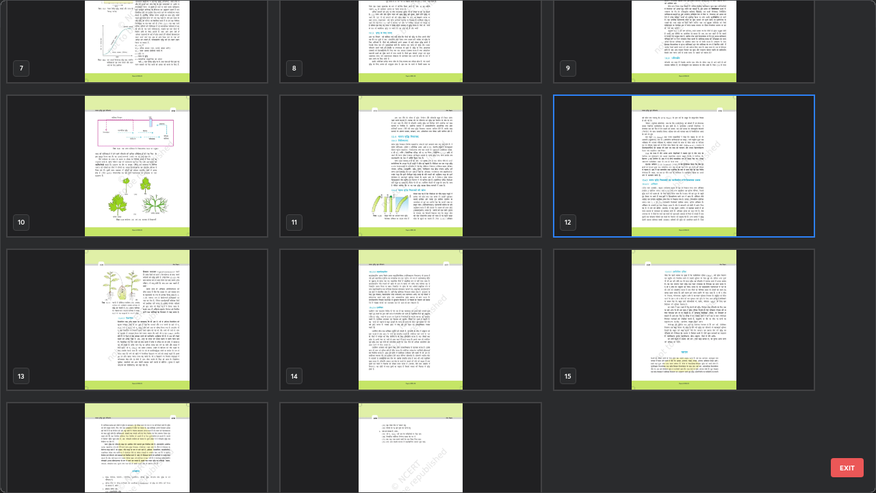
click at [395, 342] on img "grid" at bounding box center [411, 320] width 260 height 140
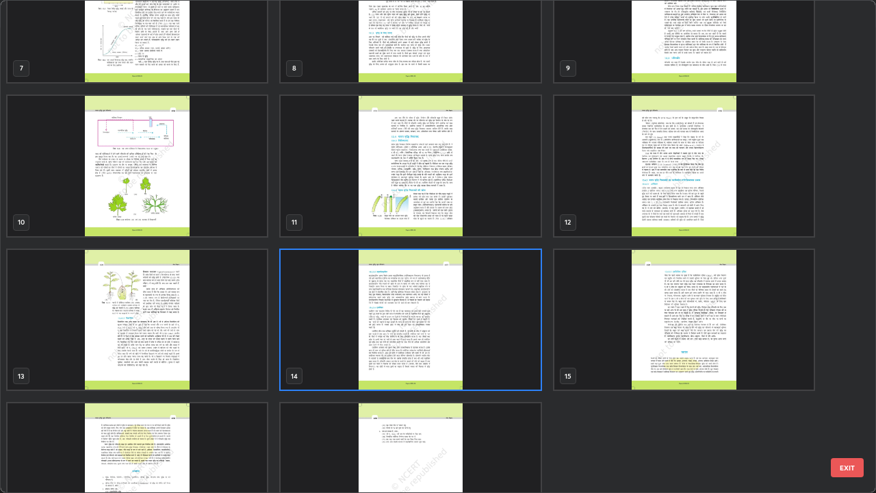
click at [394, 346] on img "grid" at bounding box center [411, 320] width 260 height 140
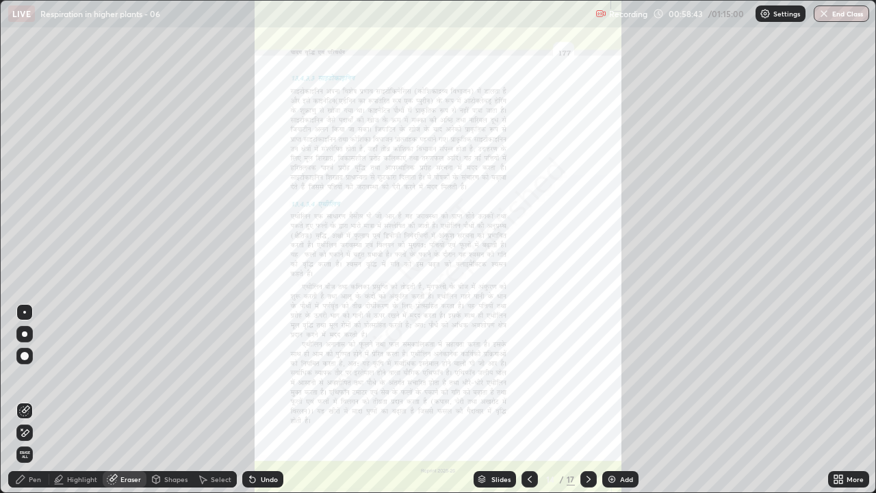
click at [841, 377] on icon at bounding box center [840, 476] width 3 height 3
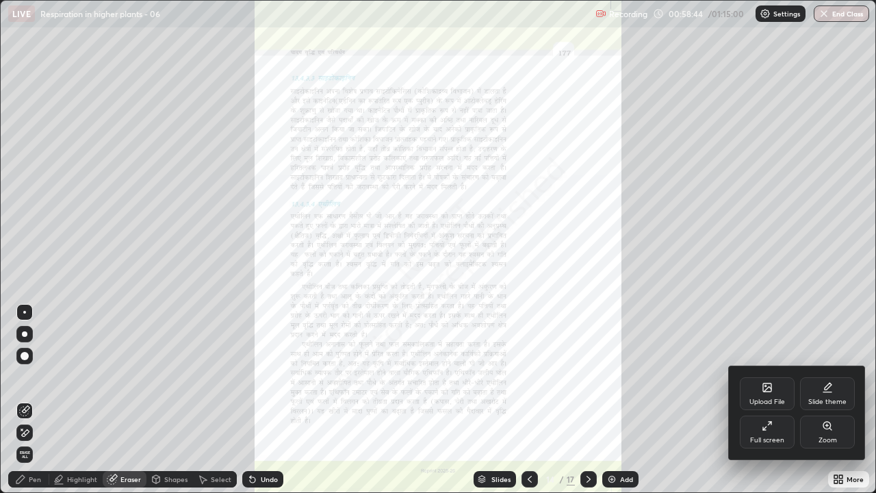
click at [822, 377] on div "Zoom" at bounding box center [828, 440] width 18 height 7
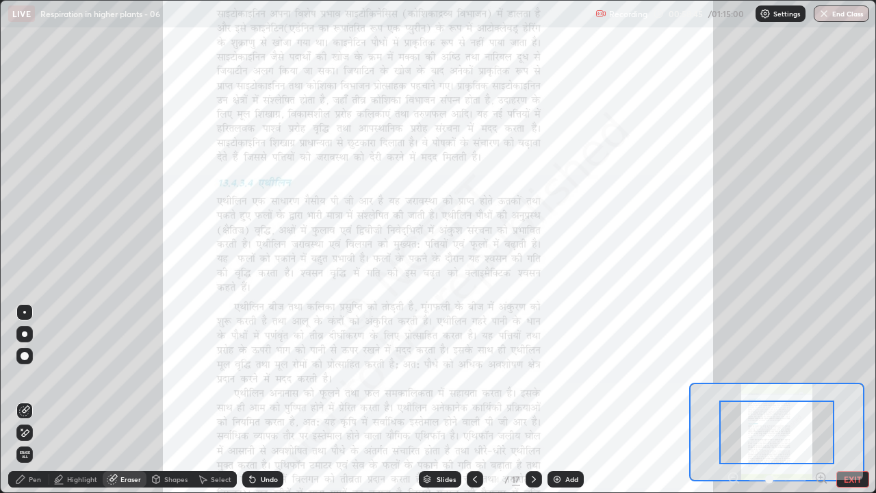
click at [820, 377] on icon at bounding box center [821, 477] width 3 height 0
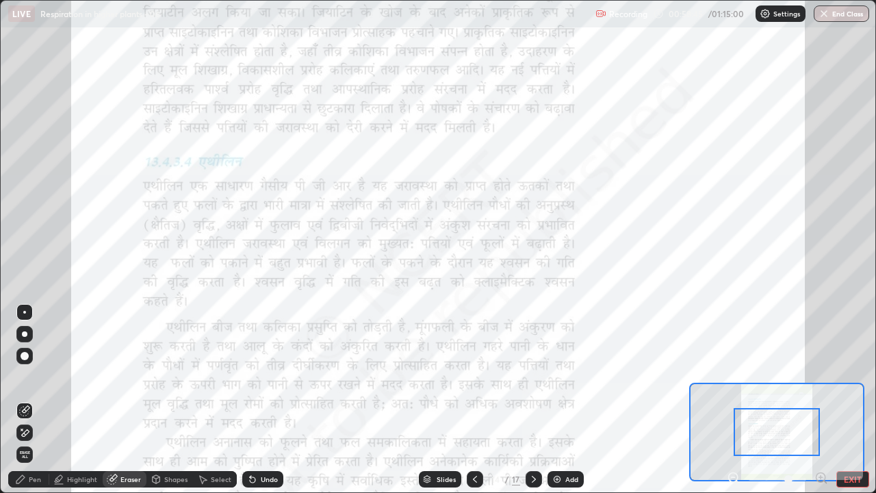
click at [821, 377] on icon at bounding box center [821, 477] width 3 height 0
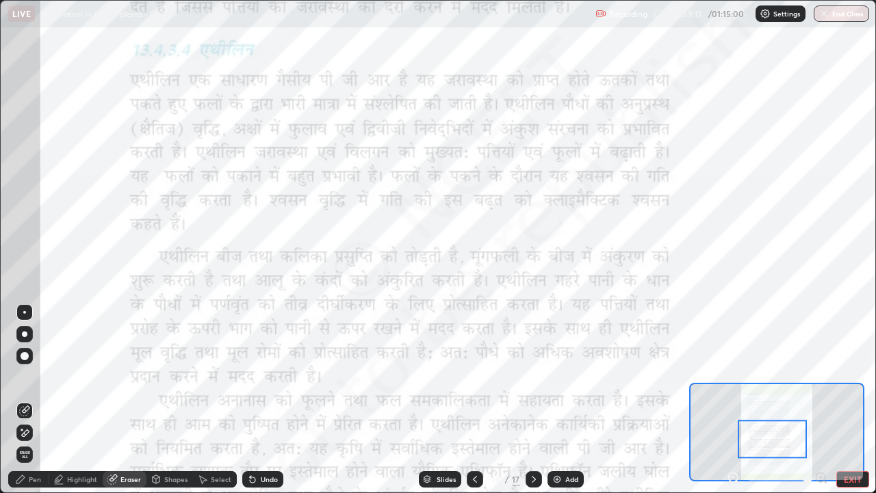
click at [86, 377] on div "Highlight" at bounding box center [82, 479] width 30 height 7
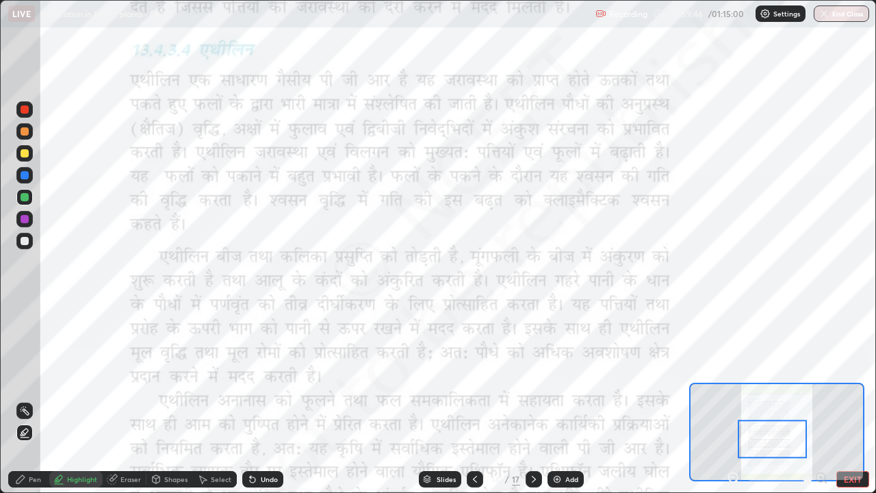
click at [25, 377] on div "Pen" at bounding box center [28, 479] width 41 height 16
click at [268, 377] on div "Undo" at bounding box center [269, 479] width 17 height 7
click at [73, 377] on div "Highlight" at bounding box center [82, 479] width 30 height 7
click at [18, 106] on div at bounding box center [24, 109] width 16 height 16
click at [18, 219] on div at bounding box center [24, 219] width 16 height 16
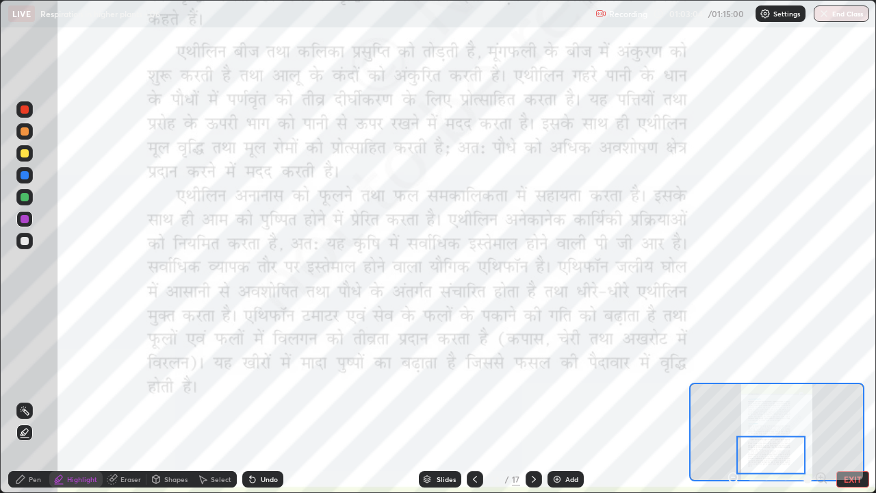
click at [26, 377] on div "Pen" at bounding box center [28, 479] width 41 height 16
click at [31, 198] on div at bounding box center [24, 197] width 16 height 16
click at [78, 377] on div "Highlight" at bounding box center [82, 479] width 30 height 7
click at [25, 154] on div at bounding box center [25, 153] width 8 height 8
click at [21, 193] on div at bounding box center [24, 197] width 16 height 16
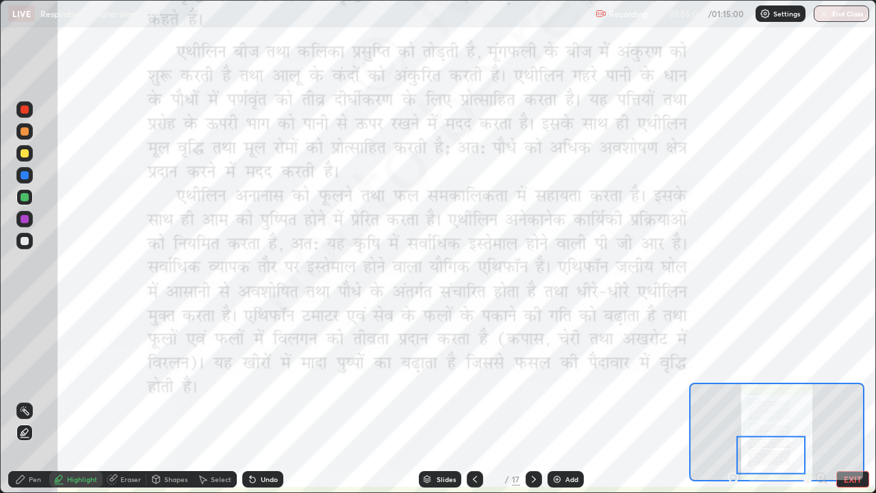
click at [264, 377] on div "Undo" at bounding box center [262, 479] width 41 height 16
click at [31, 377] on div "Pen" at bounding box center [35, 479] width 12 height 7
click at [25, 155] on div at bounding box center [25, 153] width 8 height 8
click at [24, 131] on div at bounding box center [25, 131] width 8 height 8
click at [21, 111] on div at bounding box center [25, 109] width 8 height 8
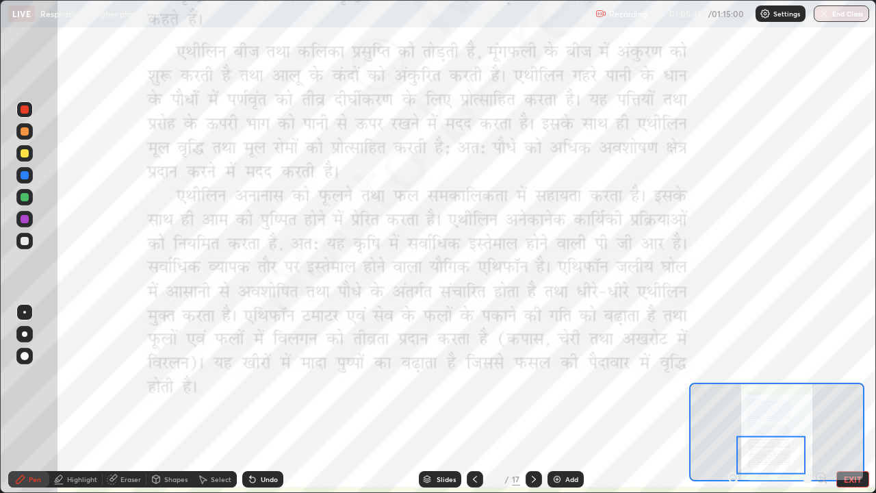
click at [268, 377] on div "Undo" at bounding box center [269, 479] width 17 height 7
click at [68, 377] on div "Highlight" at bounding box center [82, 479] width 30 height 7
click at [255, 377] on icon at bounding box center [252, 479] width 11 height 11
click at [265, 377] on div "Undo" at bounding box center [262, 479] width 41 height 16
click at [27, 153] on div at bounding box center [25, 153] width 8 height 8
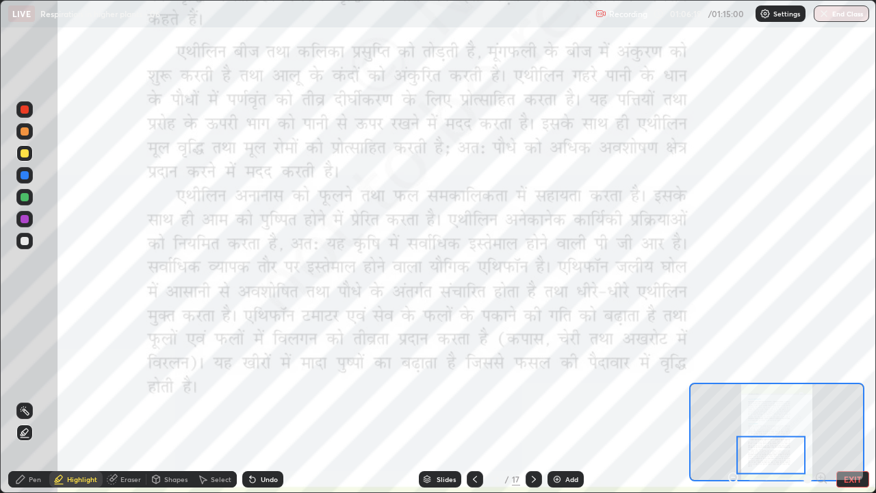
click at [27, 129] on div at bounding box center [25, 131] width 8 height 8
click at [534, 377] on icon at bounding box center [534, 479] width 11 height 11
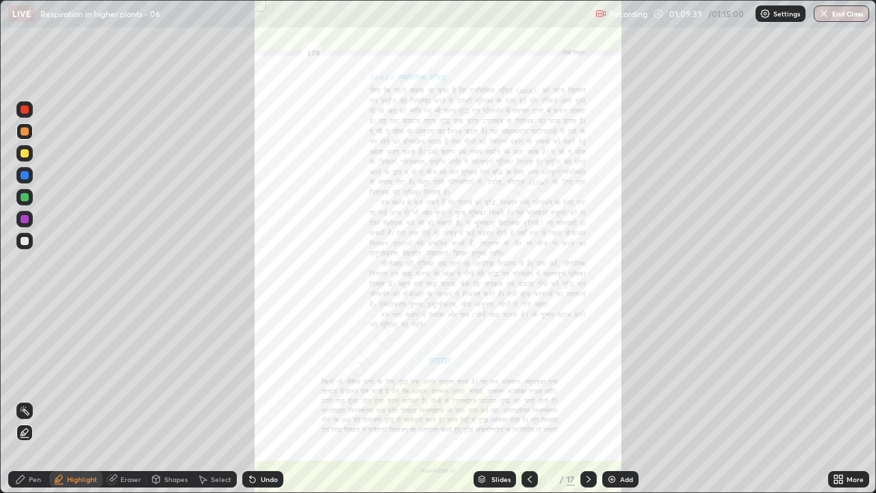
click at [529, 377] on icon at bounding box center [530, 479] width 11 height 11
click at [842, 377] on icon at bounding box center [840, 481] width 3 height 3
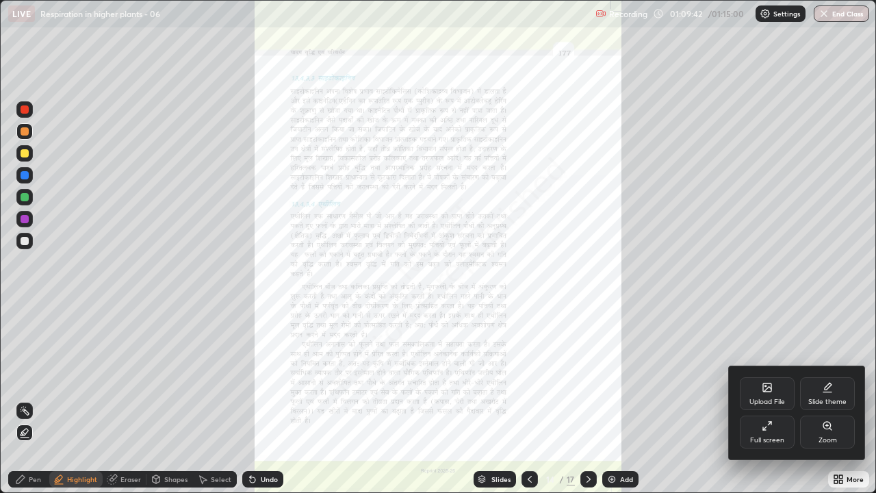
click at [829, 377] on div "Zoom" at bounding box center [828, 440] width 18 height 7
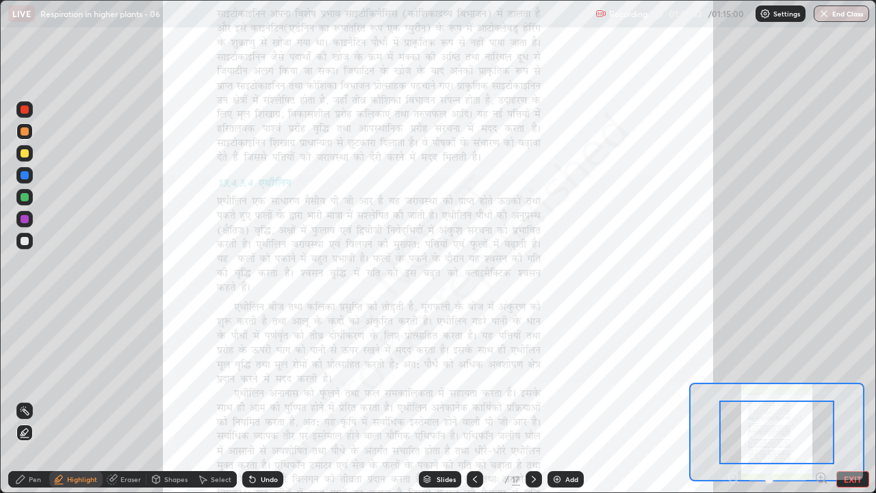
click at [821, 377] on icon at bounding box center [821, 477] width 3 height 0
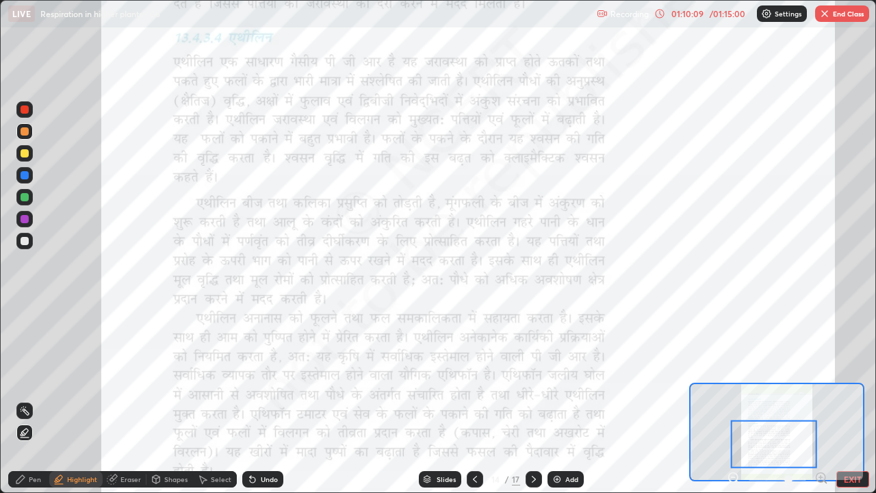
click at [835, 6] on button "End Class" at bounding box center [843, 13] width 54 height 16
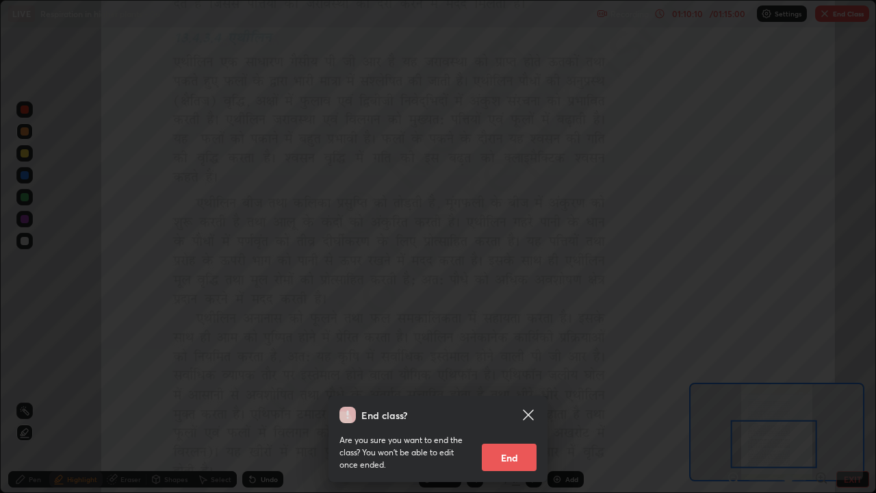
click at [512, 377] on button "End" at bounding box center [509, 457] width 55 height 27
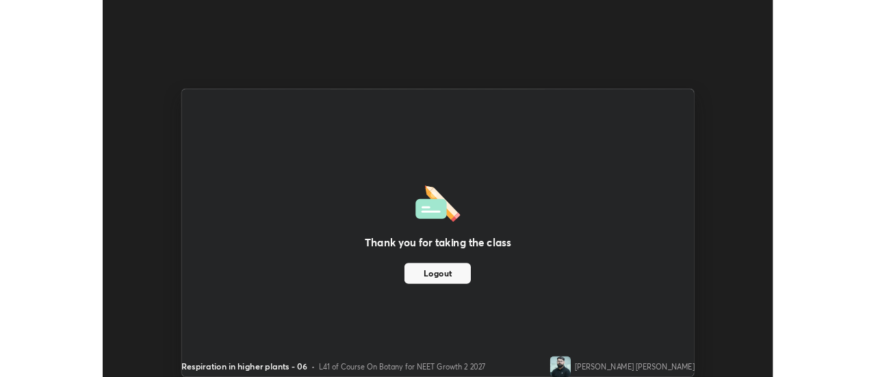
scroll to position [68096, 67597]
